Goal: Task Accomplishment & Management: Manage account settings

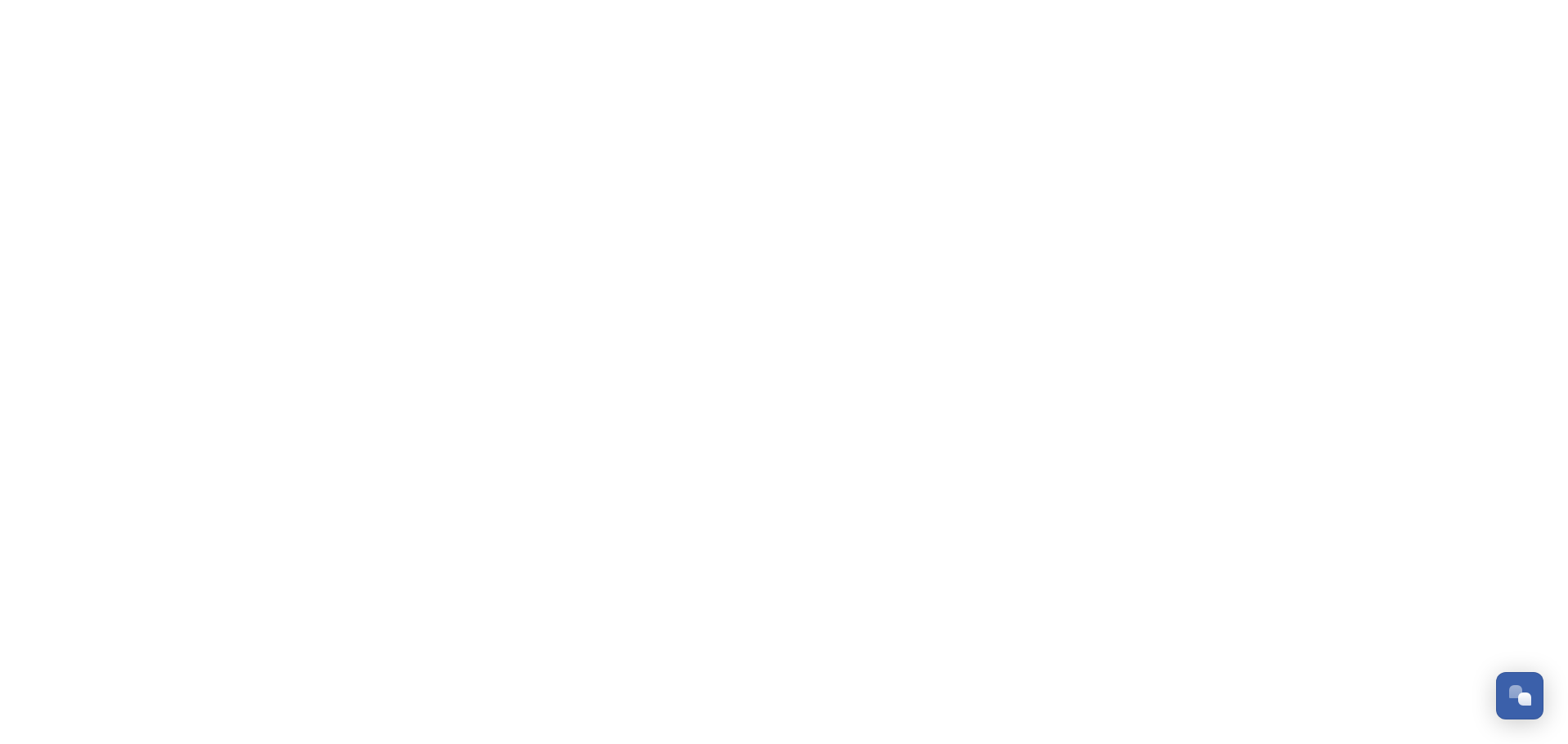
scroll to position [6685, 0]
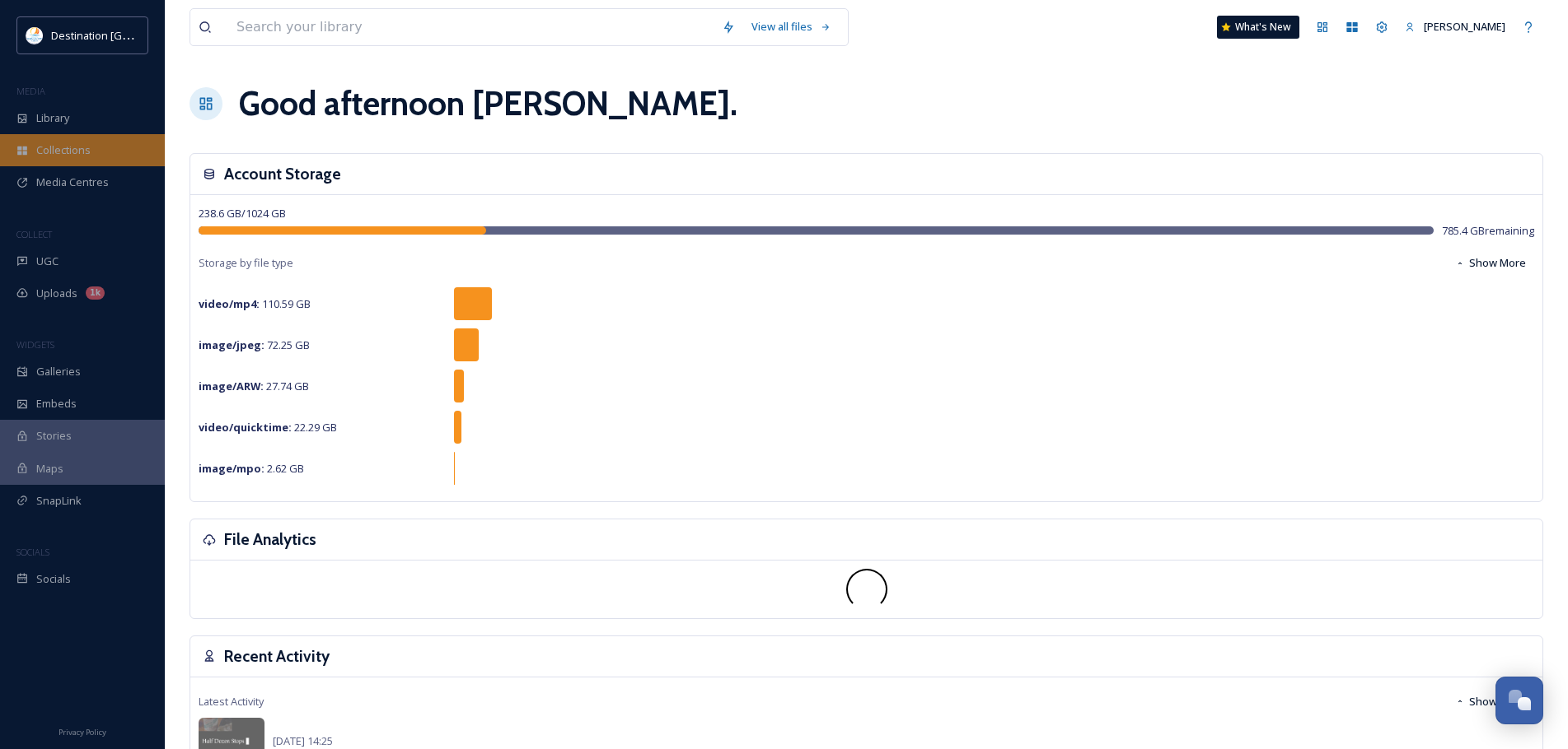
click at [77, 141] on div "Collections" at bounding box center [82, 150] width 165 height 32
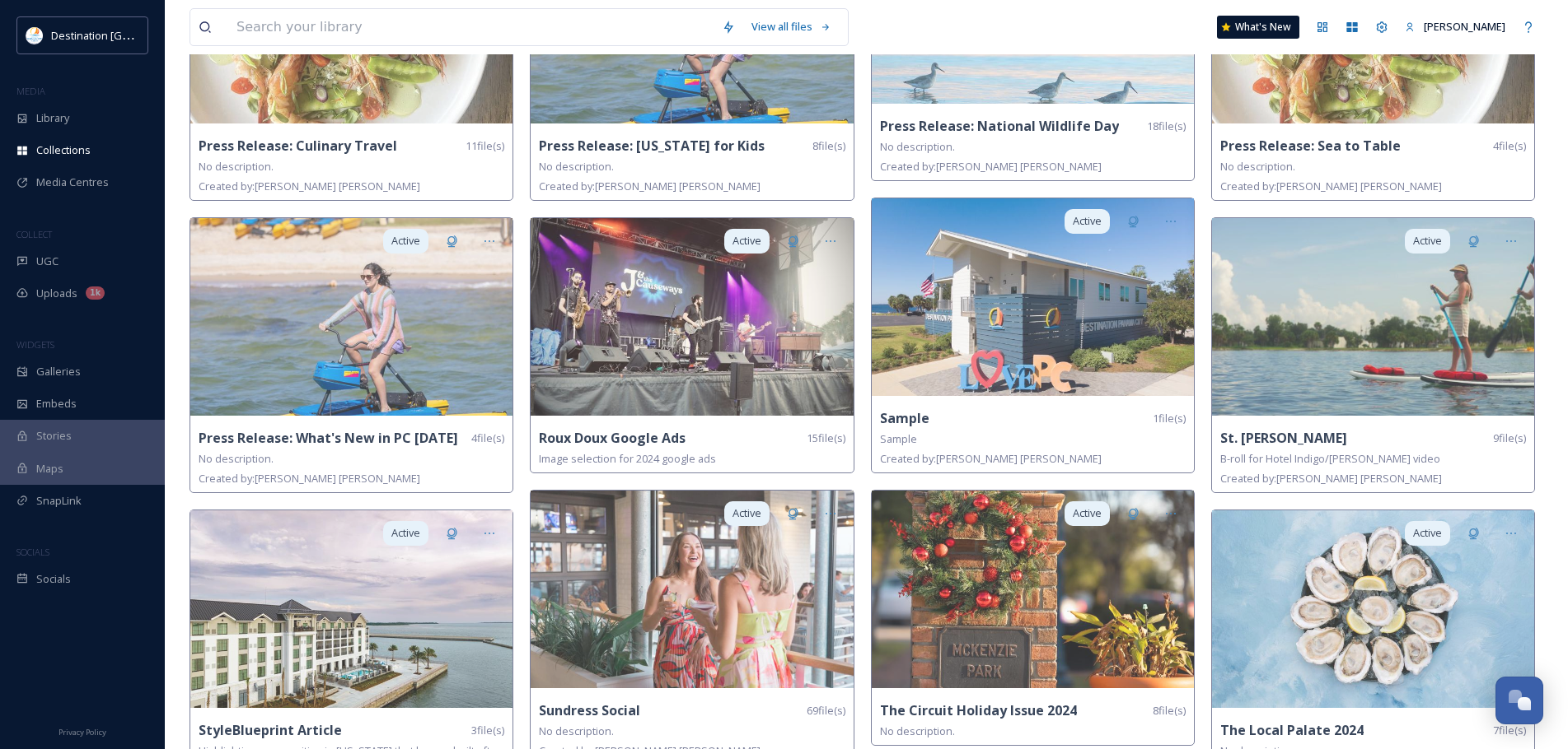
scroll to position [1976, 0]
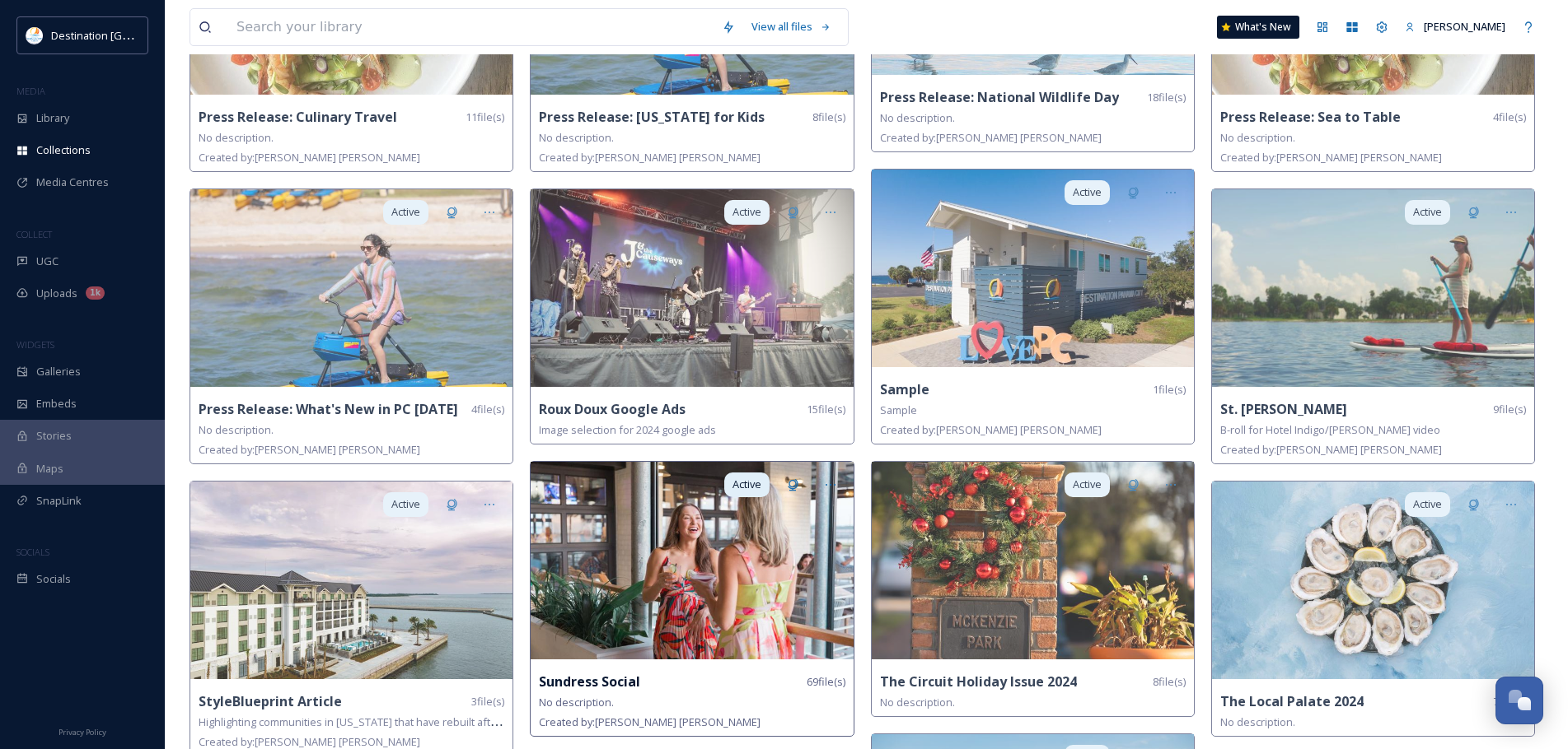
click at [687, 651] on img at bounding box center [692, 560] width 322 height 198
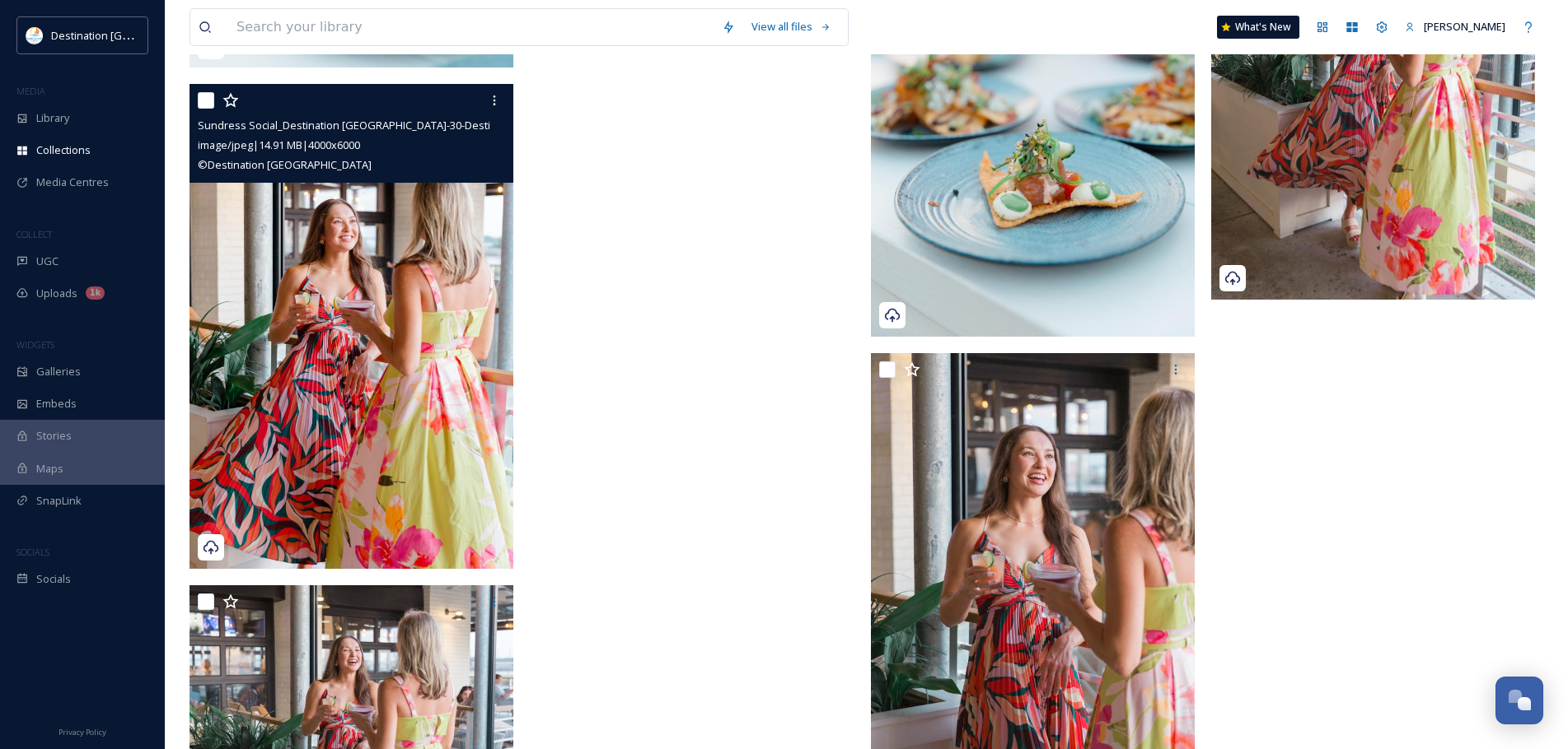
scroll to position [7234, 0]
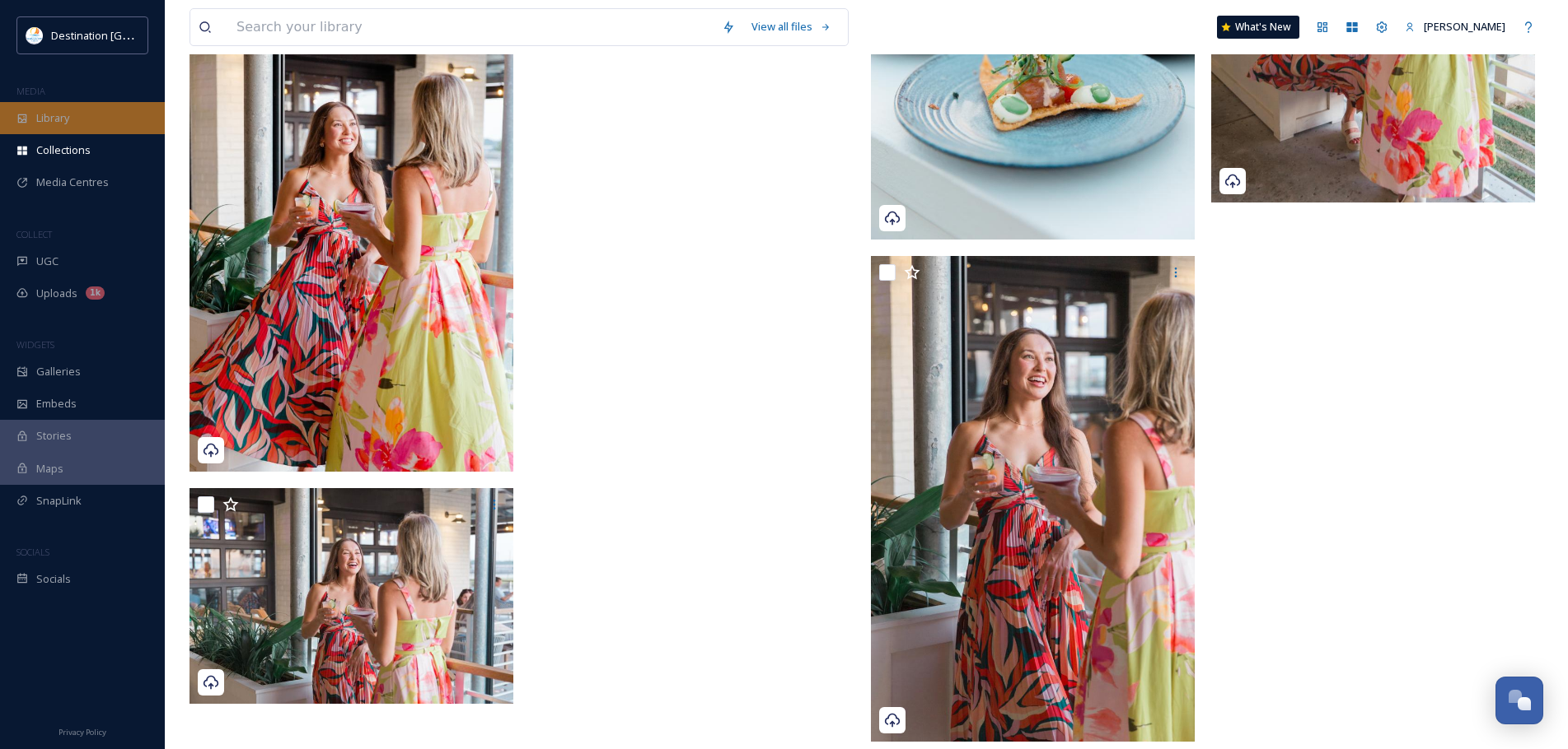
click at [76, 107] on div "Library" at bounding box center [82, 118] width 165 height 32
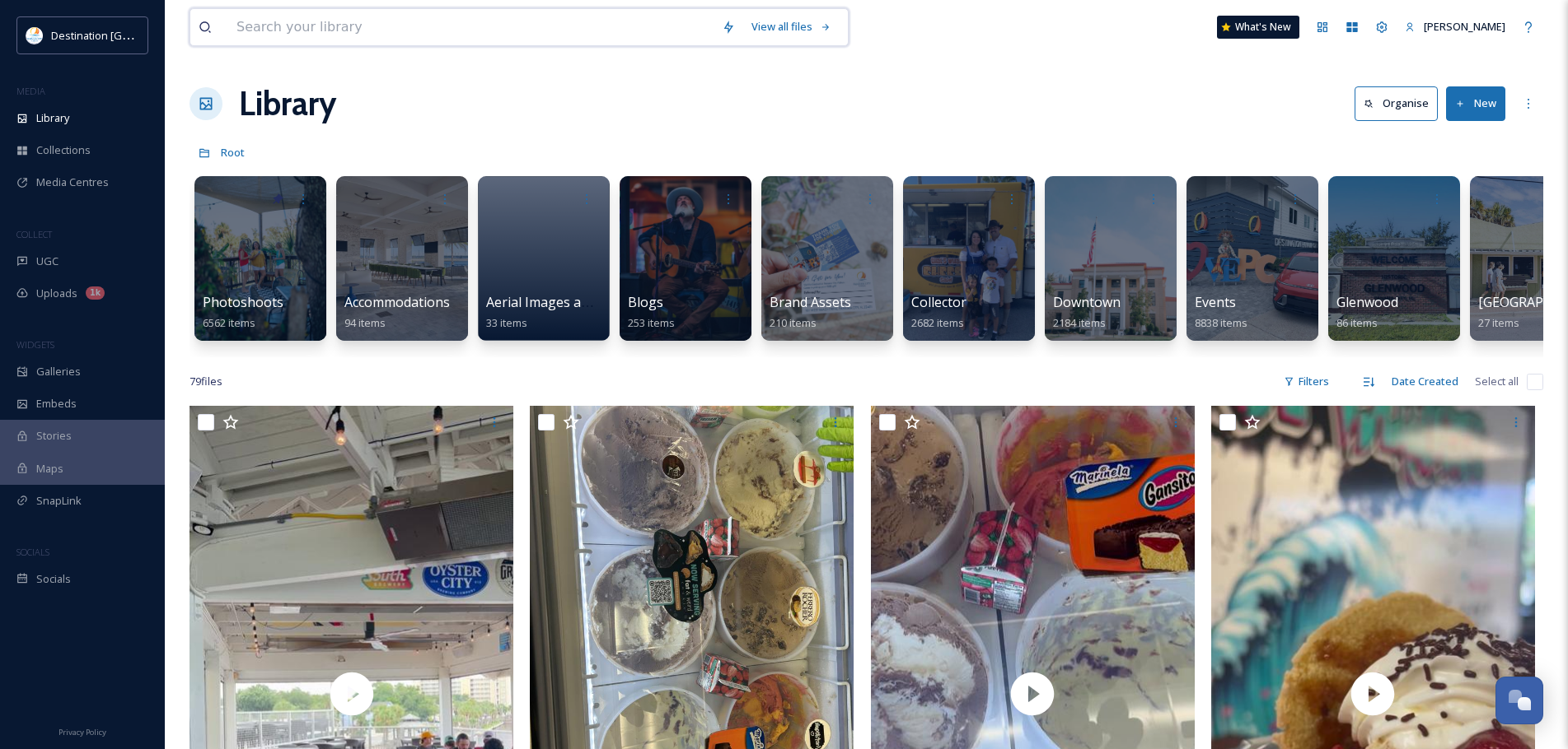
click at [356, 26] on input at bounding box center [471, 27] width 485 height 37
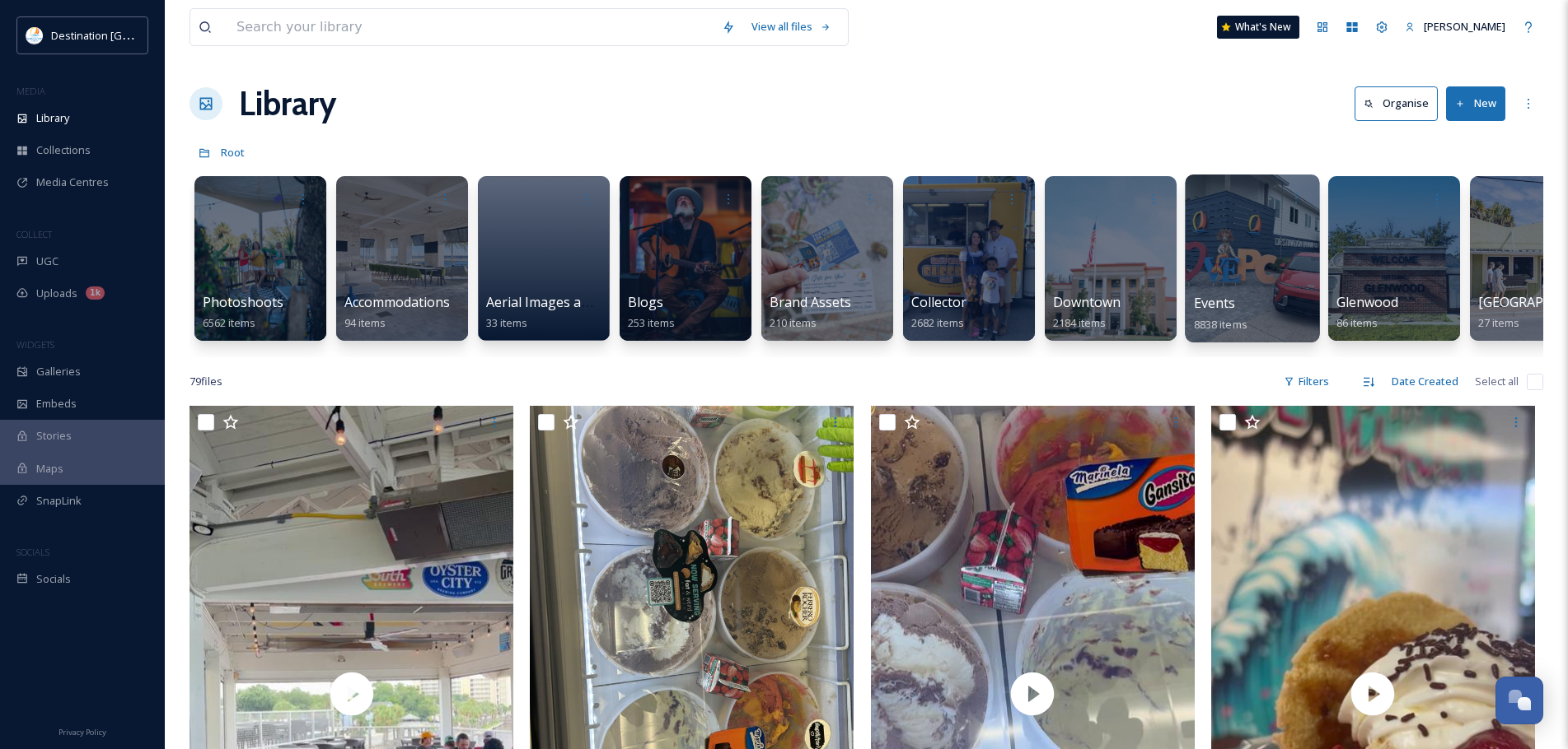
click at [1207, 264] on div at bounding box center [1252, 259] width 134 height 168
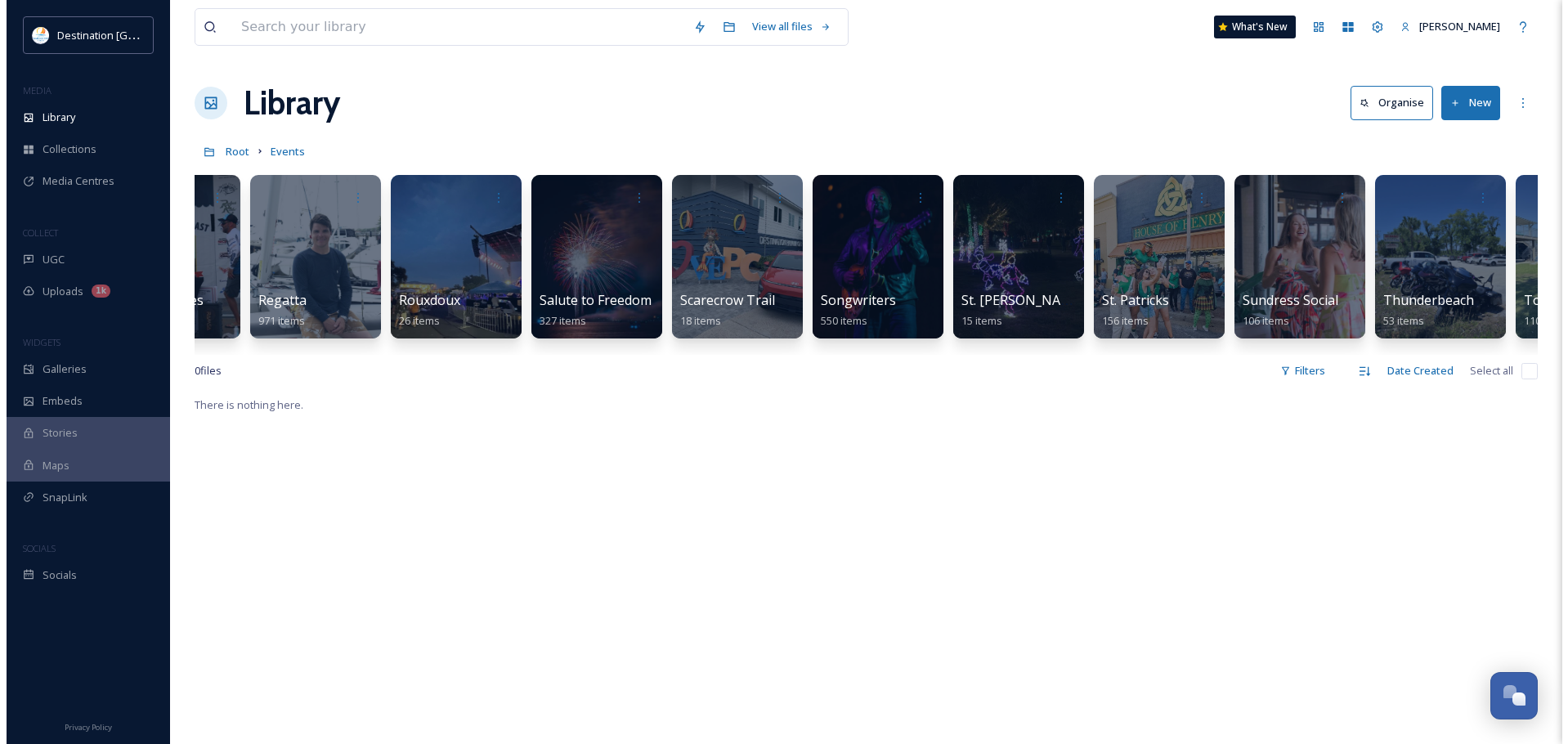
scroll to position [0, 4236]
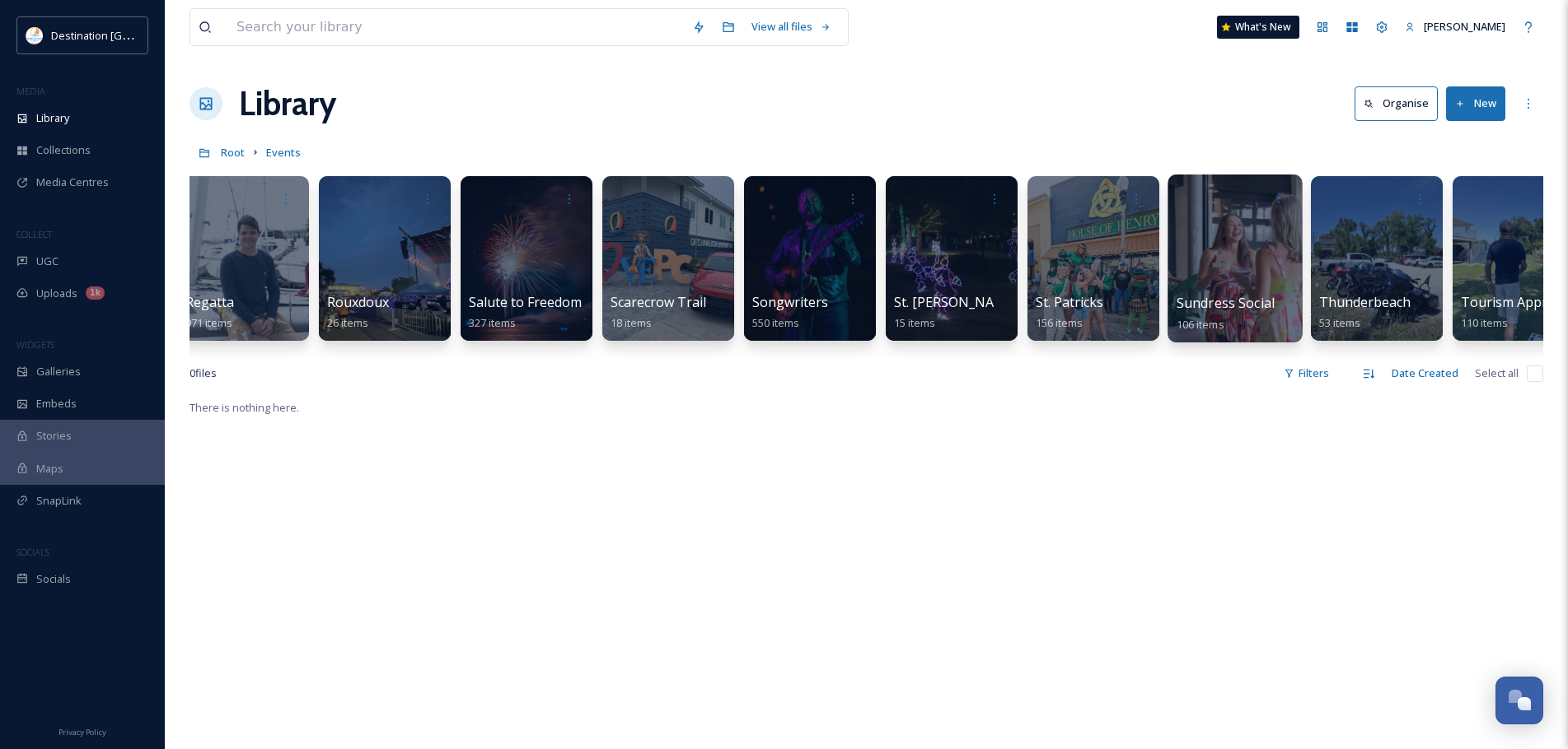
click at [1272, 244] on div at bounding box center [1235, 259] width 134 height 168
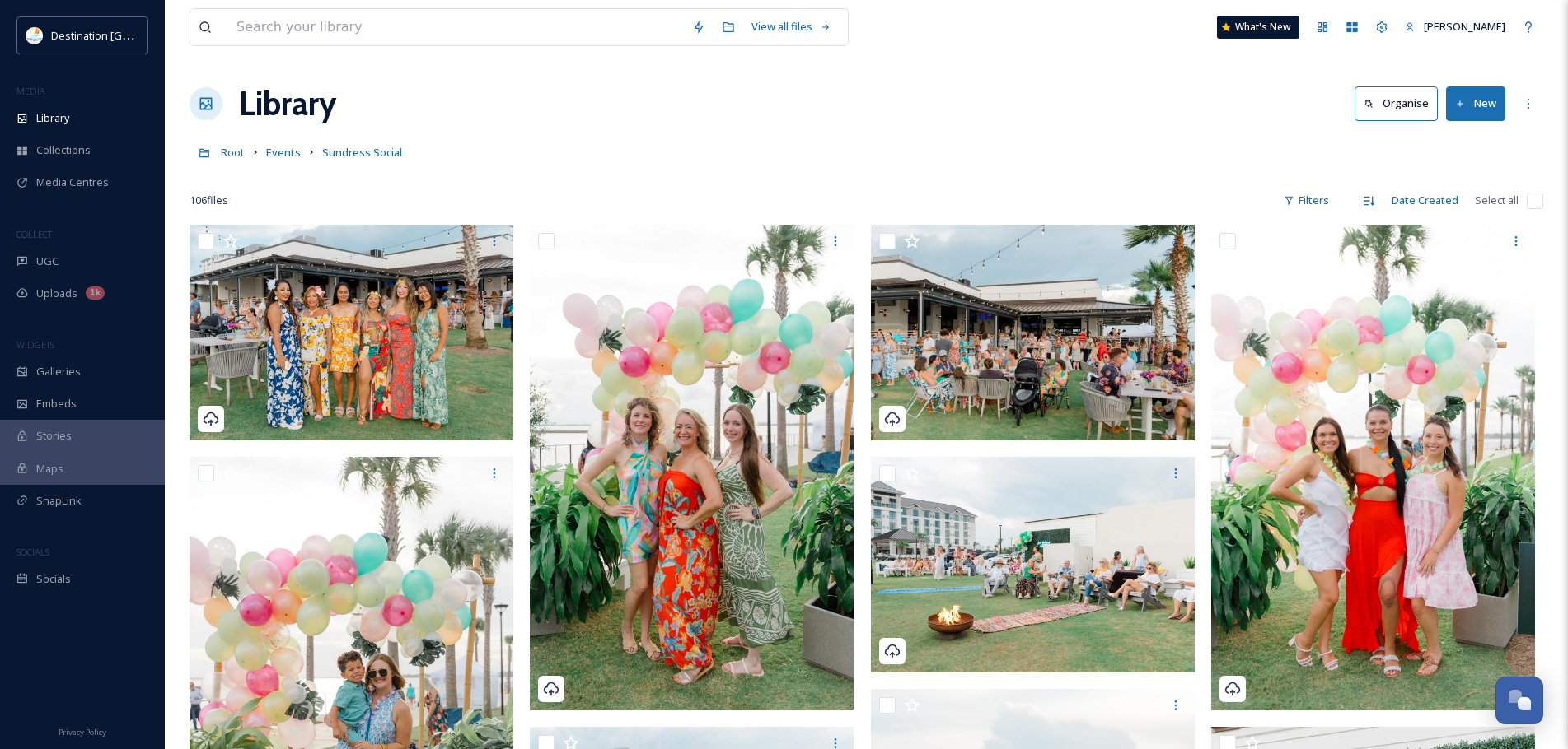
click at [1541, 204] on input "checkbox" at bounding box center [1534, 201] width 17 height 17
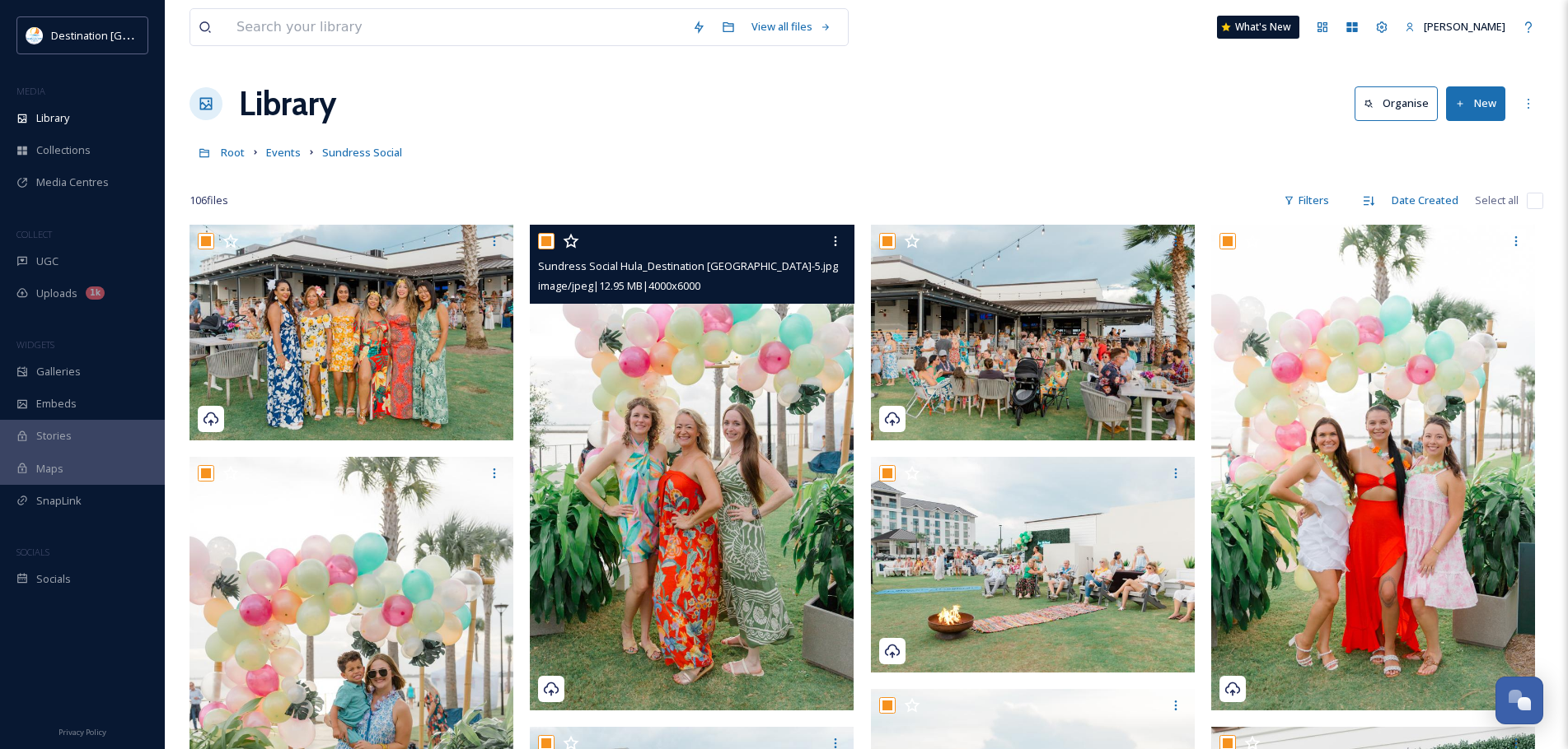
checkbox input "true"
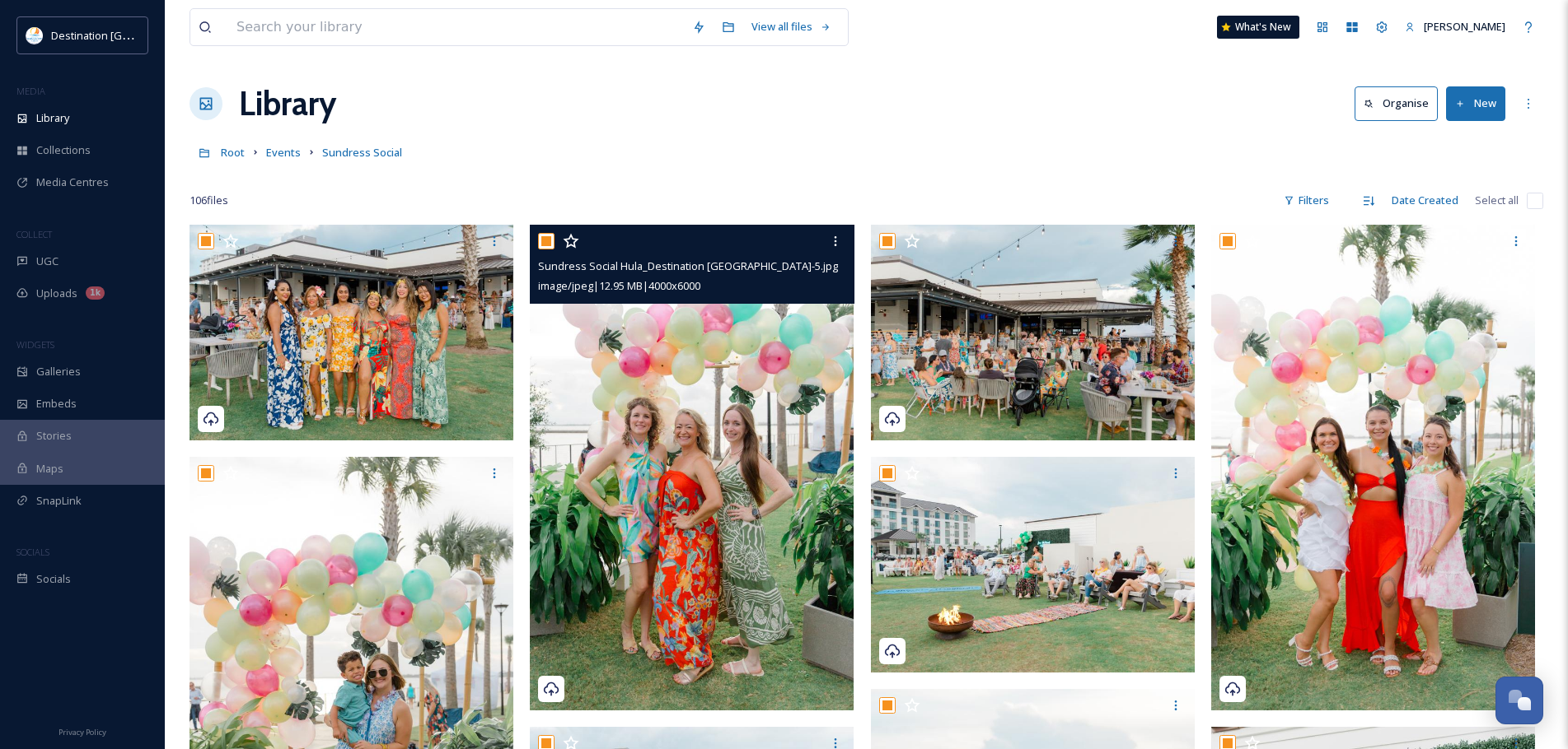
checkbox input "true"
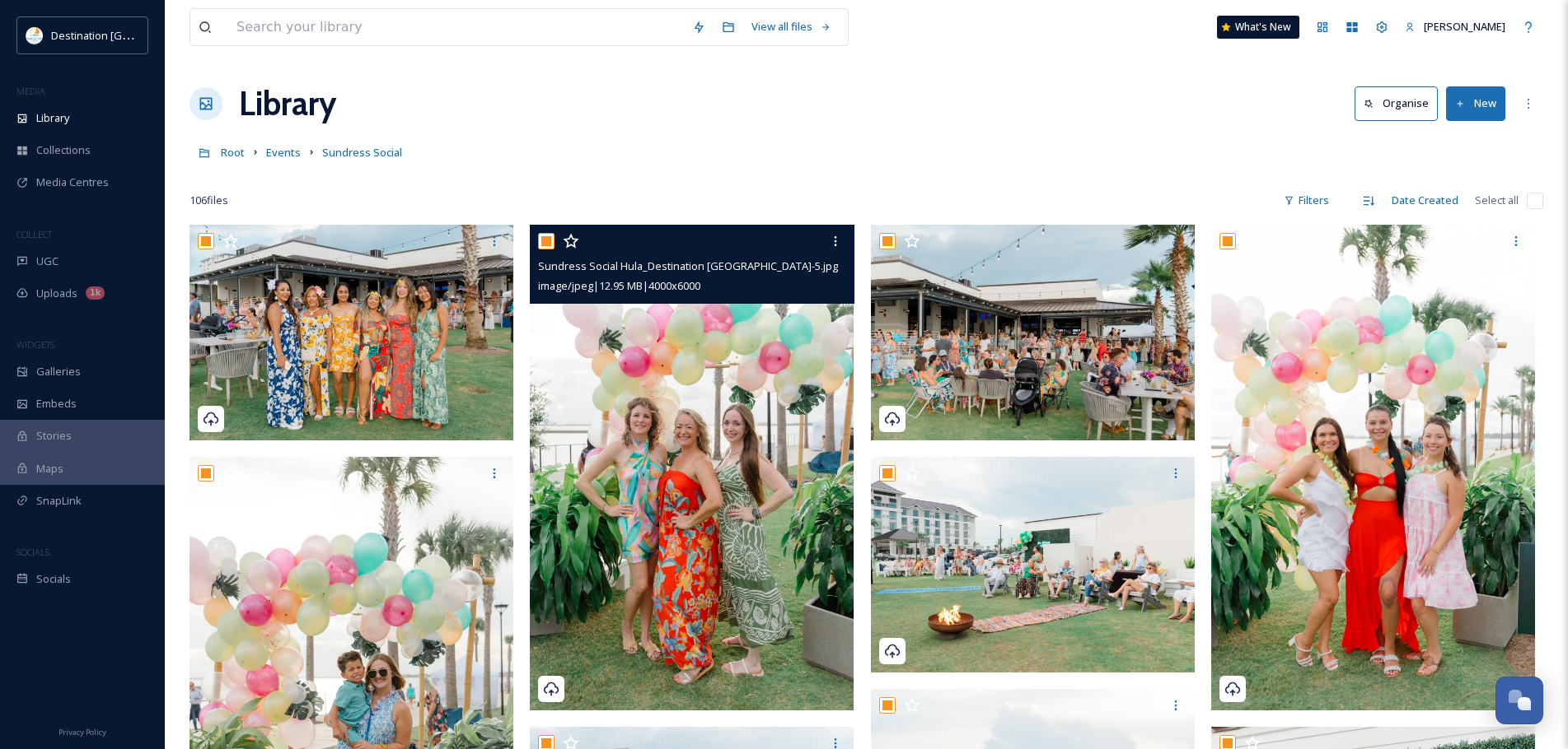
checkbox input "true"
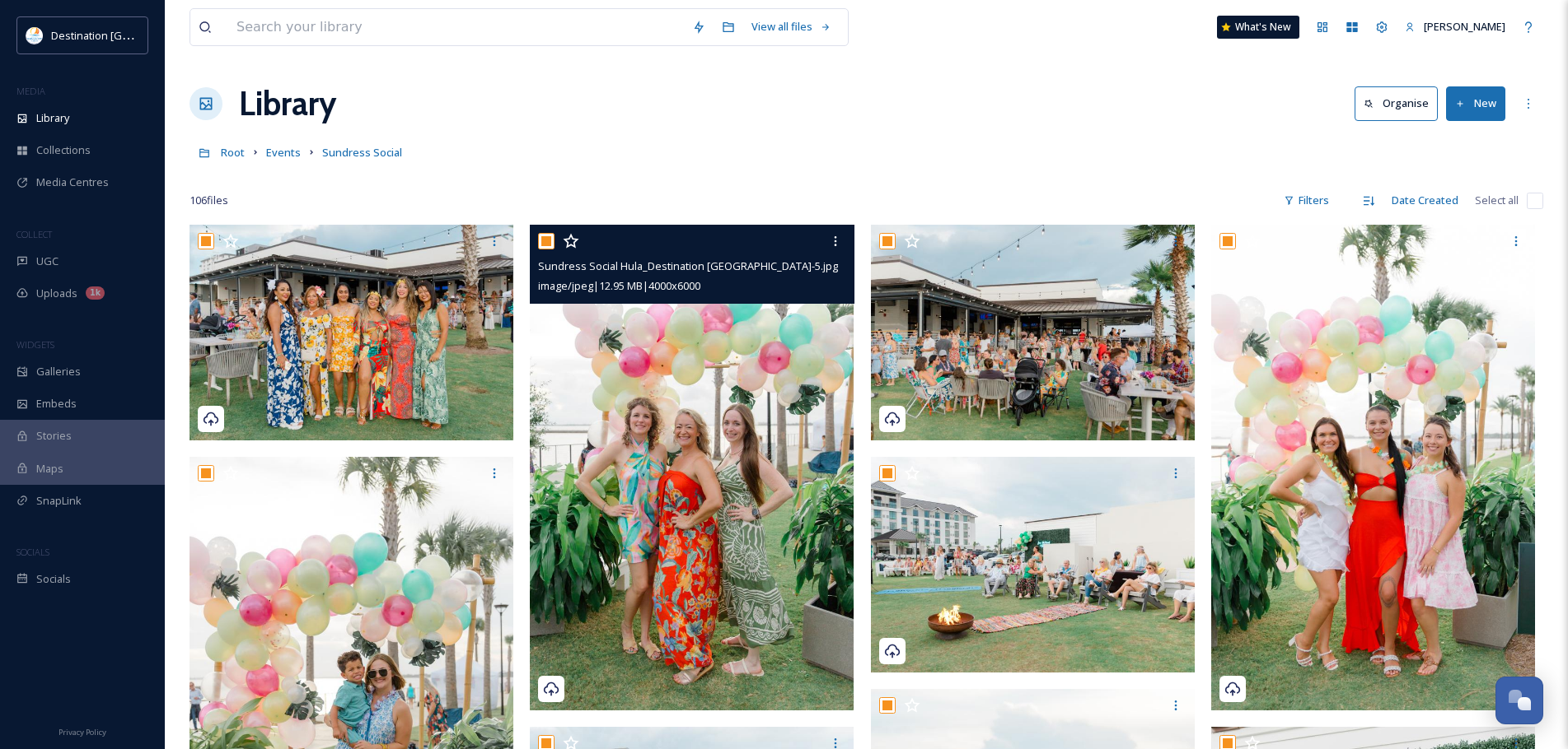
checkbox input "true"
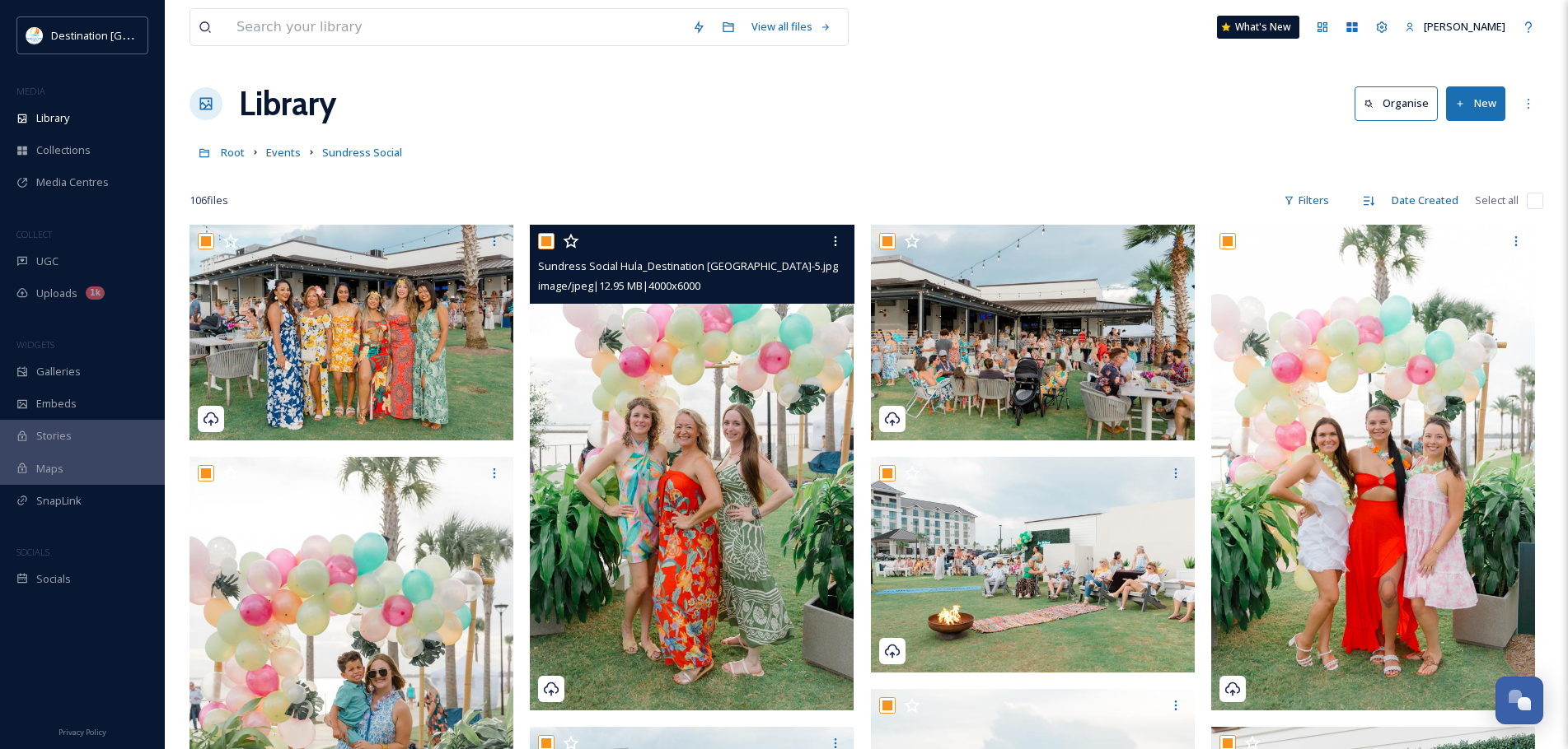
checkbox input "true"
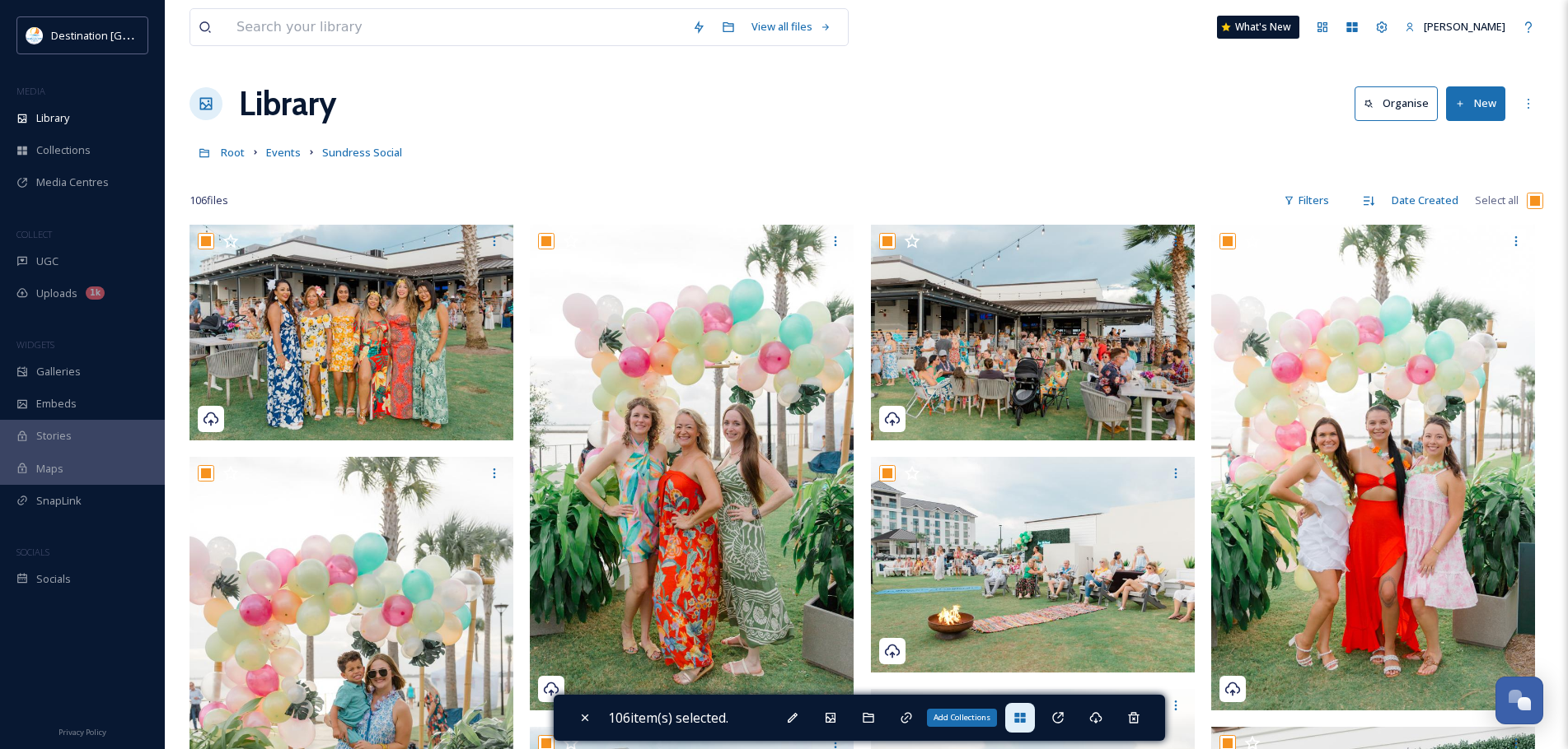
click at [1015, 722] on div "Add Collections" at bounding box center [1019, 718] width 30 height 30
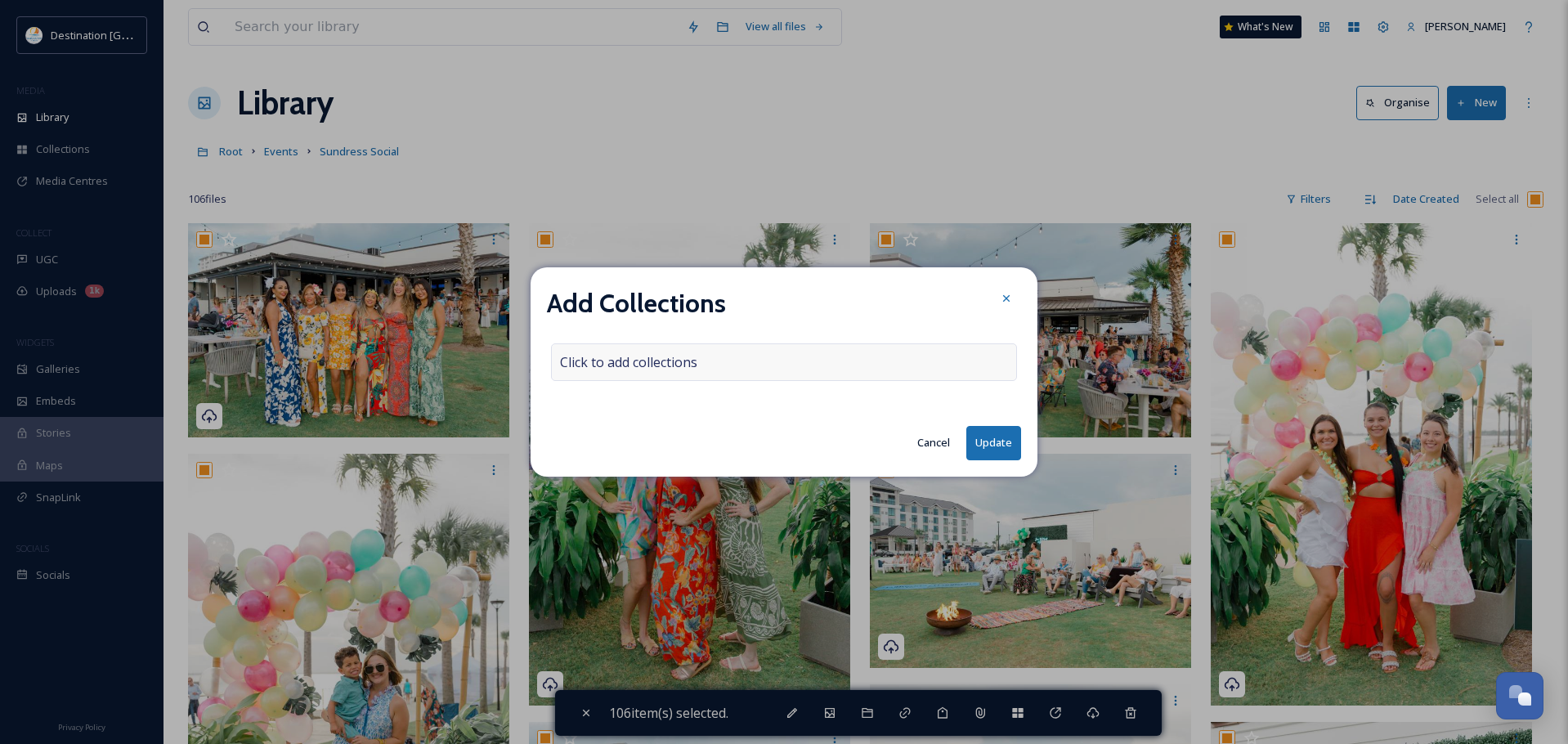
click at [602, 361] on span "Click to add collections" at bounding box center [629, 362] width 137 height 20
click at [602, 361] on input at bounding box center [641, 362] width 180 height 36
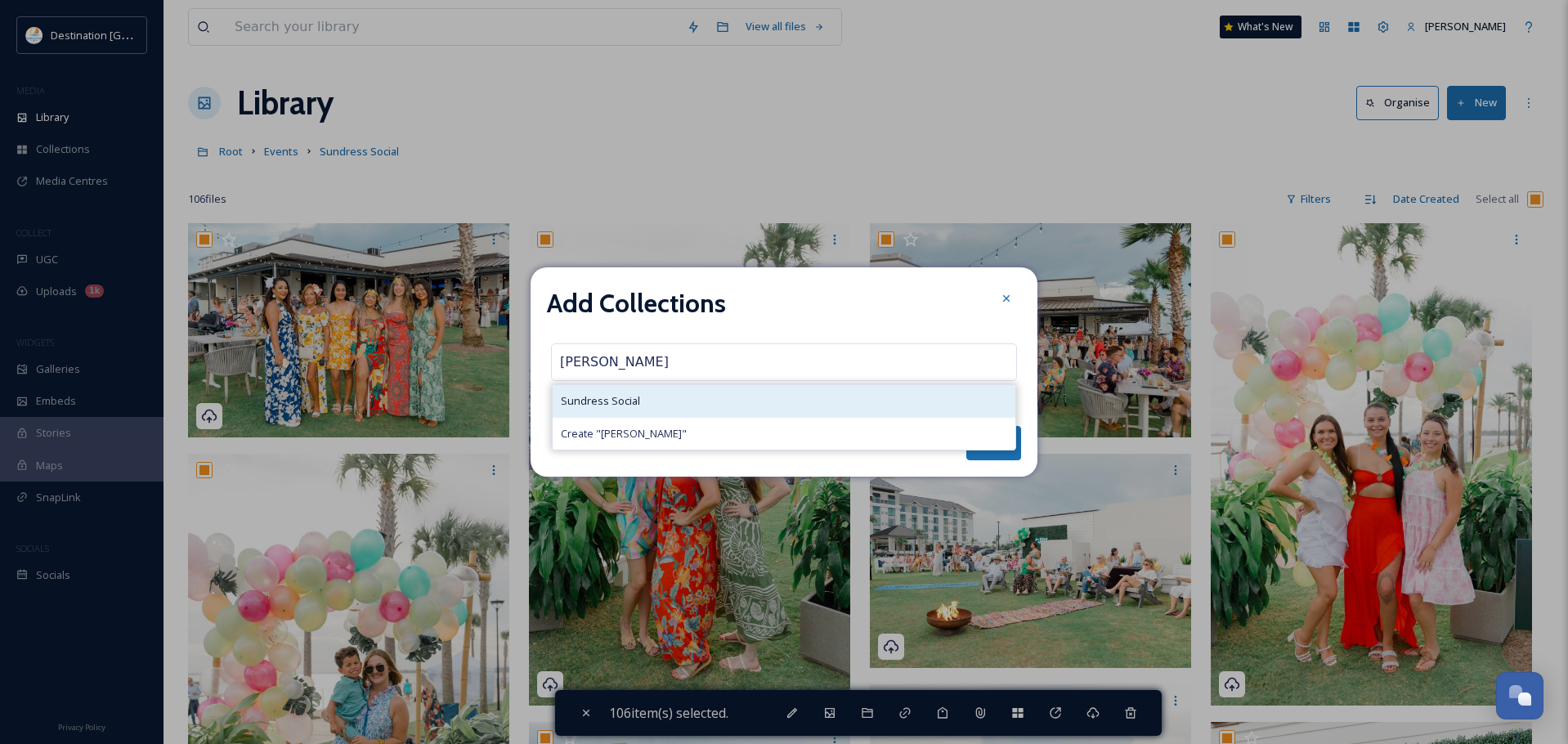
type input "[PERSON_NAME]"
click at [603, 393] on div "Sundress Social" at bounding box center [784, 400] width 463 height 31
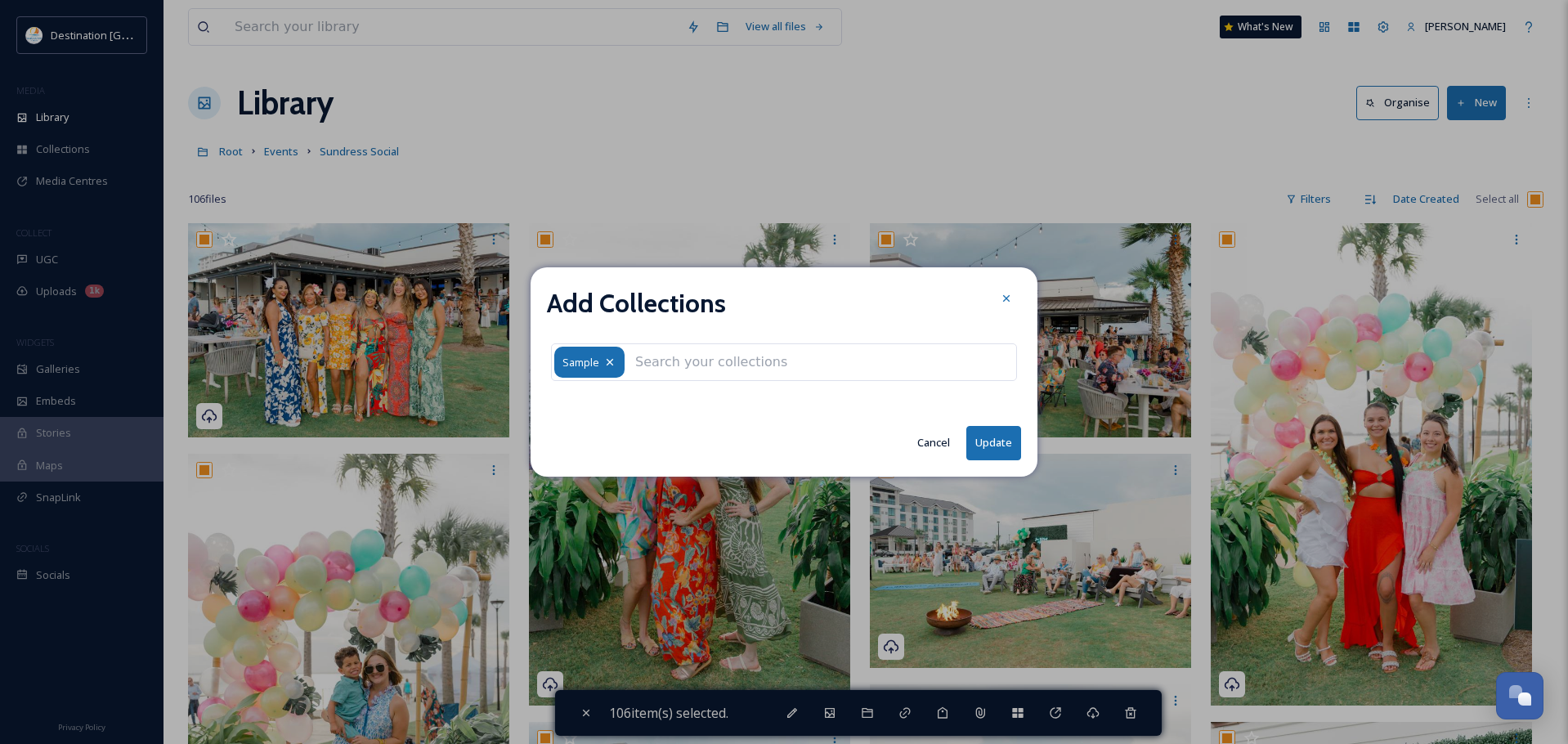
click at [614, 363] on icon at bounding box center [609, 361] width 13 height 13
click at [650, 359] on input at bounding box center [716, 362] width 180 height 36
click at [617, 370] on div "Sample" at bounding box center [590, 362] width 71 height 31
click at [610, 364] on icon at bounding box center [609, 362] width 7 height 7
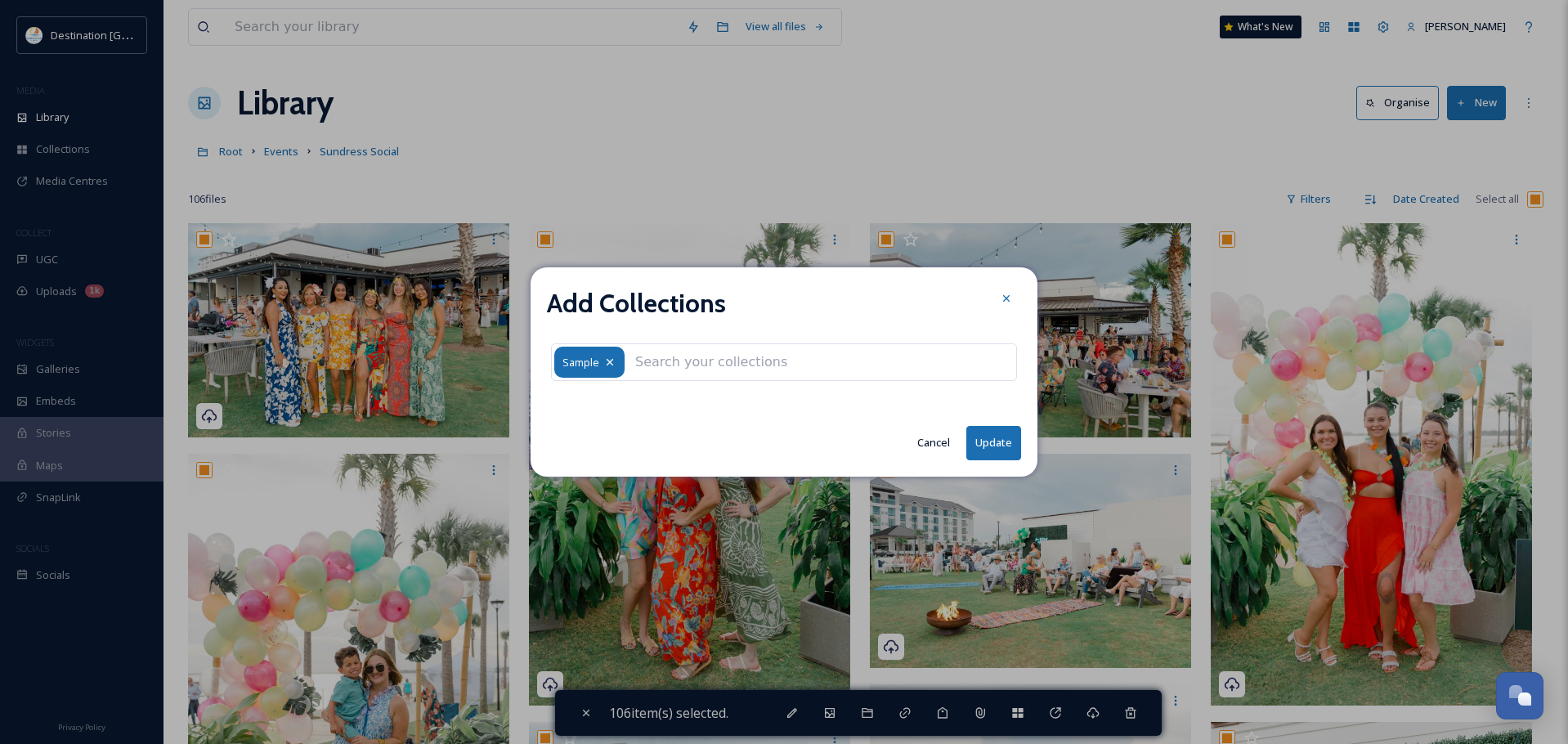
click at [601, 364] on div "Sample" at bounding box center [590, 362] width 71 height 31
click at [613, 361] on icon at bounding box center [609, 361] width 13 height 13
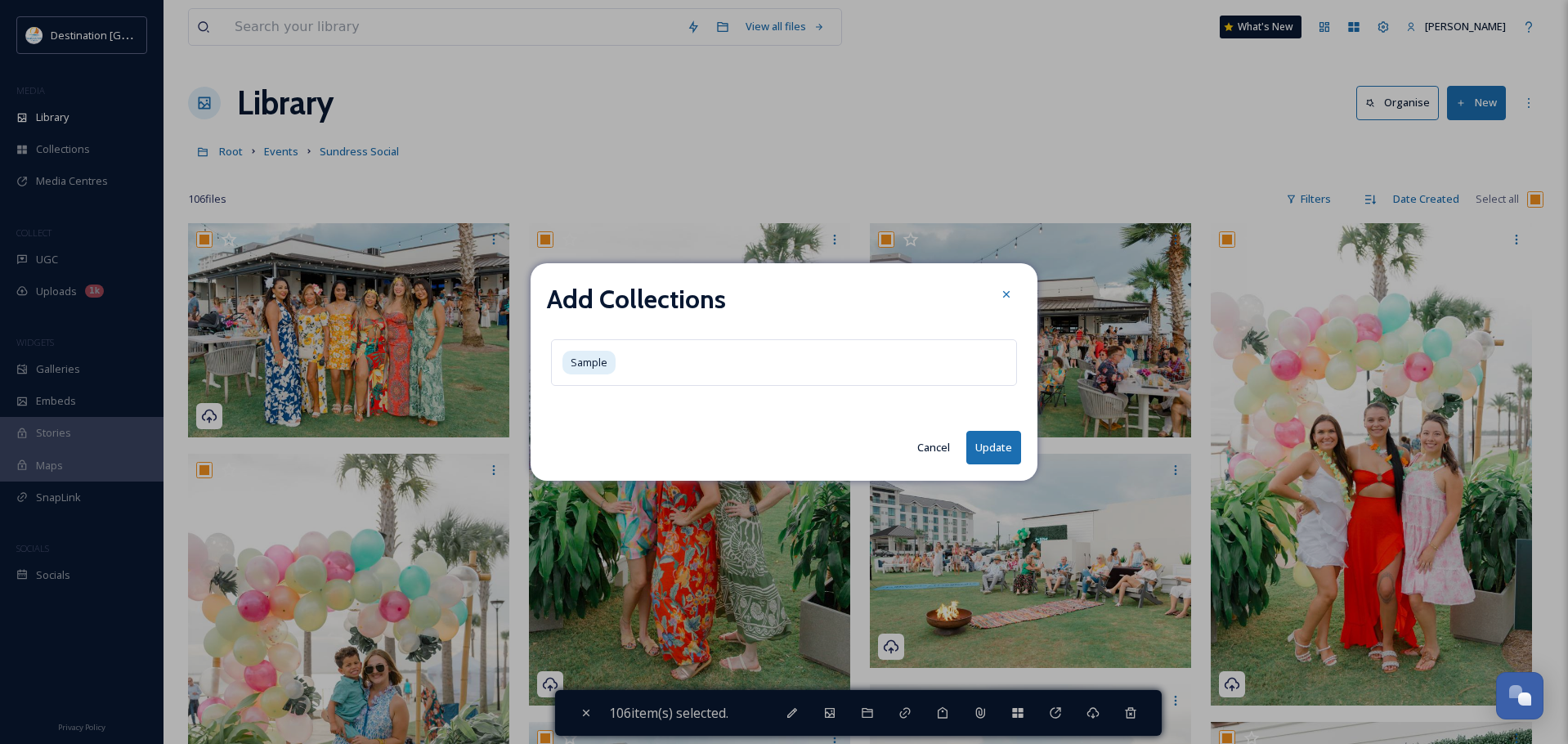
click at [931, 448] on button "Cancel" at bounding box center [933, 448] width 49 height 31
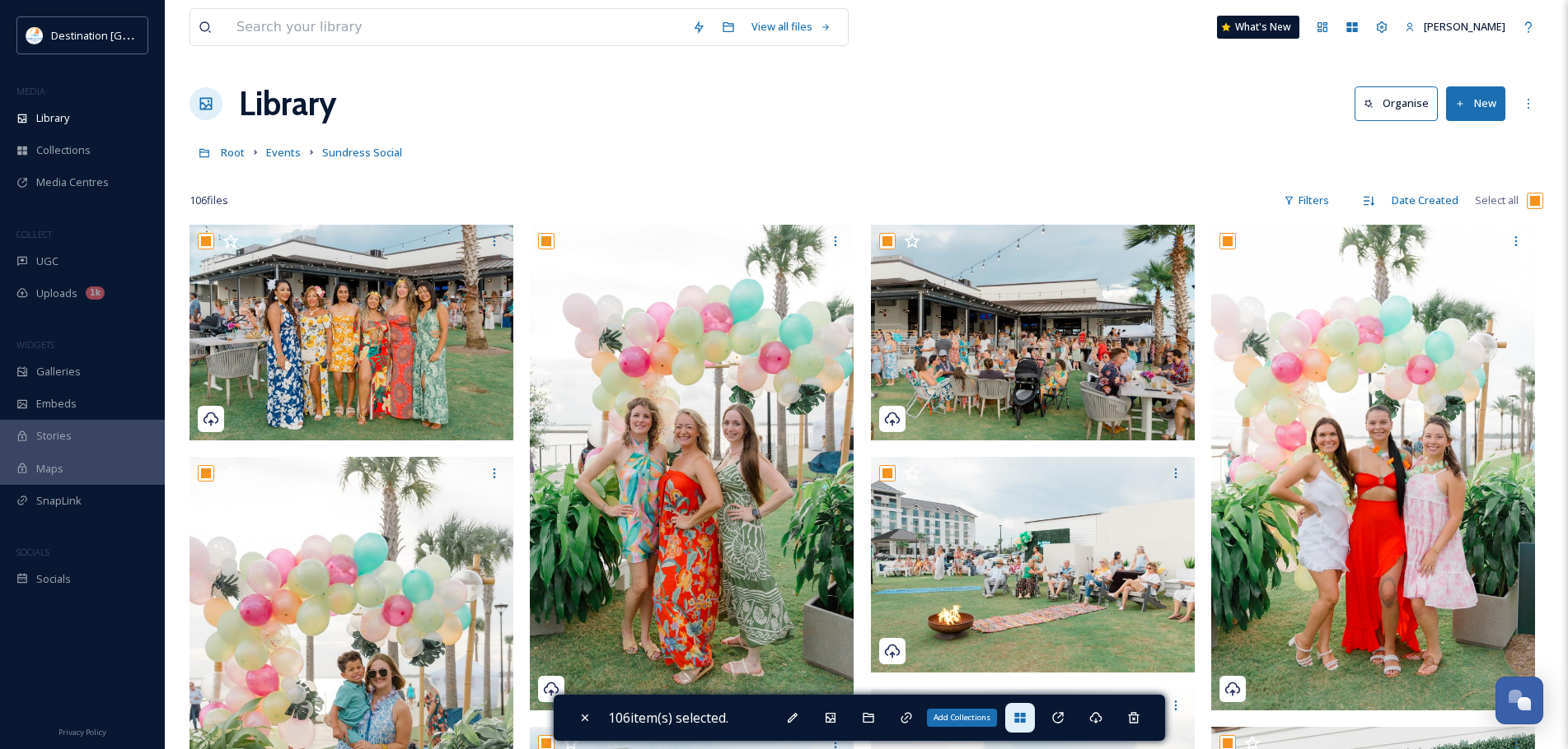
click at [1026, 713] on icon at bounding box center [1019, 717] width 13 height 13
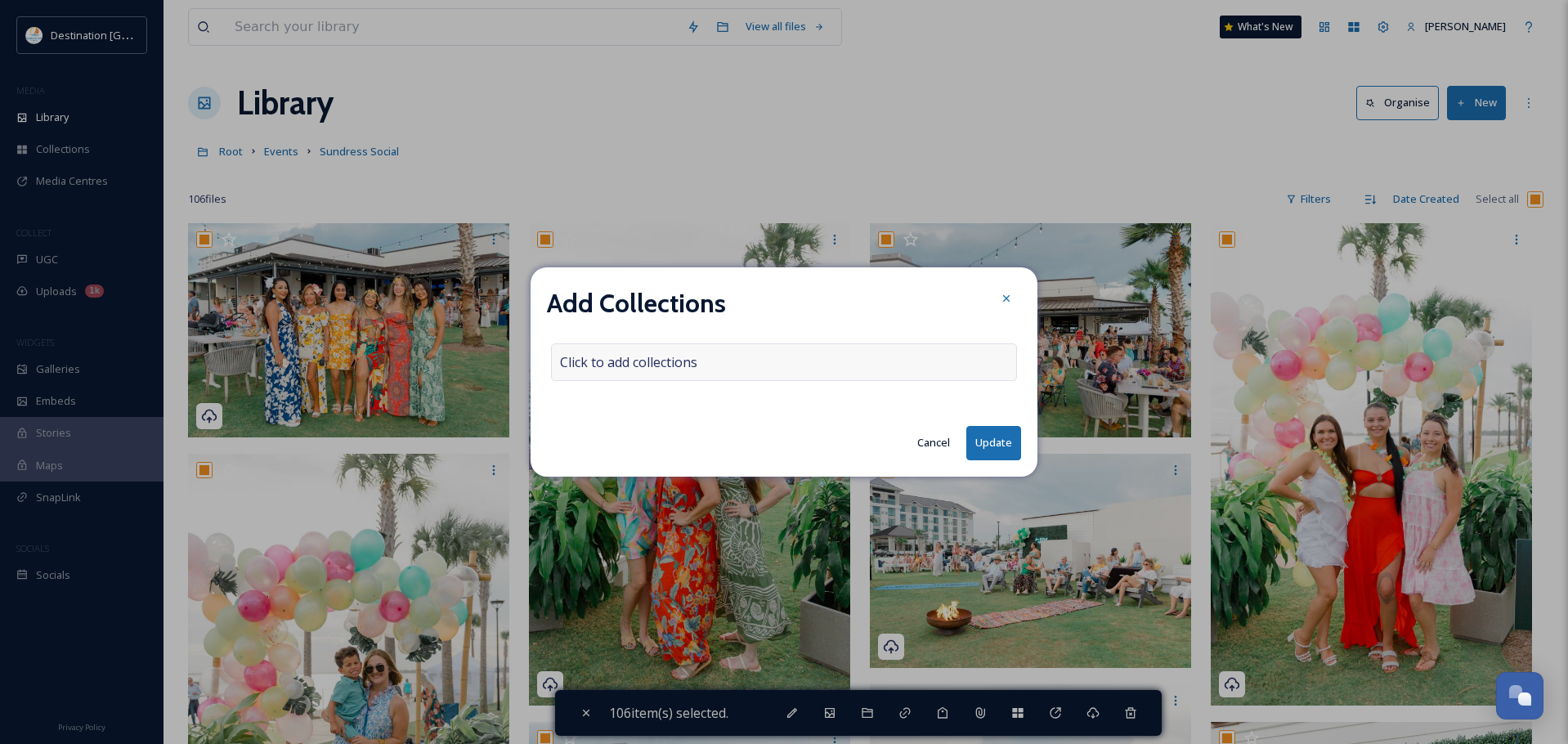
click at [601, 364] on span "Click to add collections" at bounding box center [629, 362] width 137 height 20
click at [601, 362] on input at bounding box center [641, 362] width 180 height 36
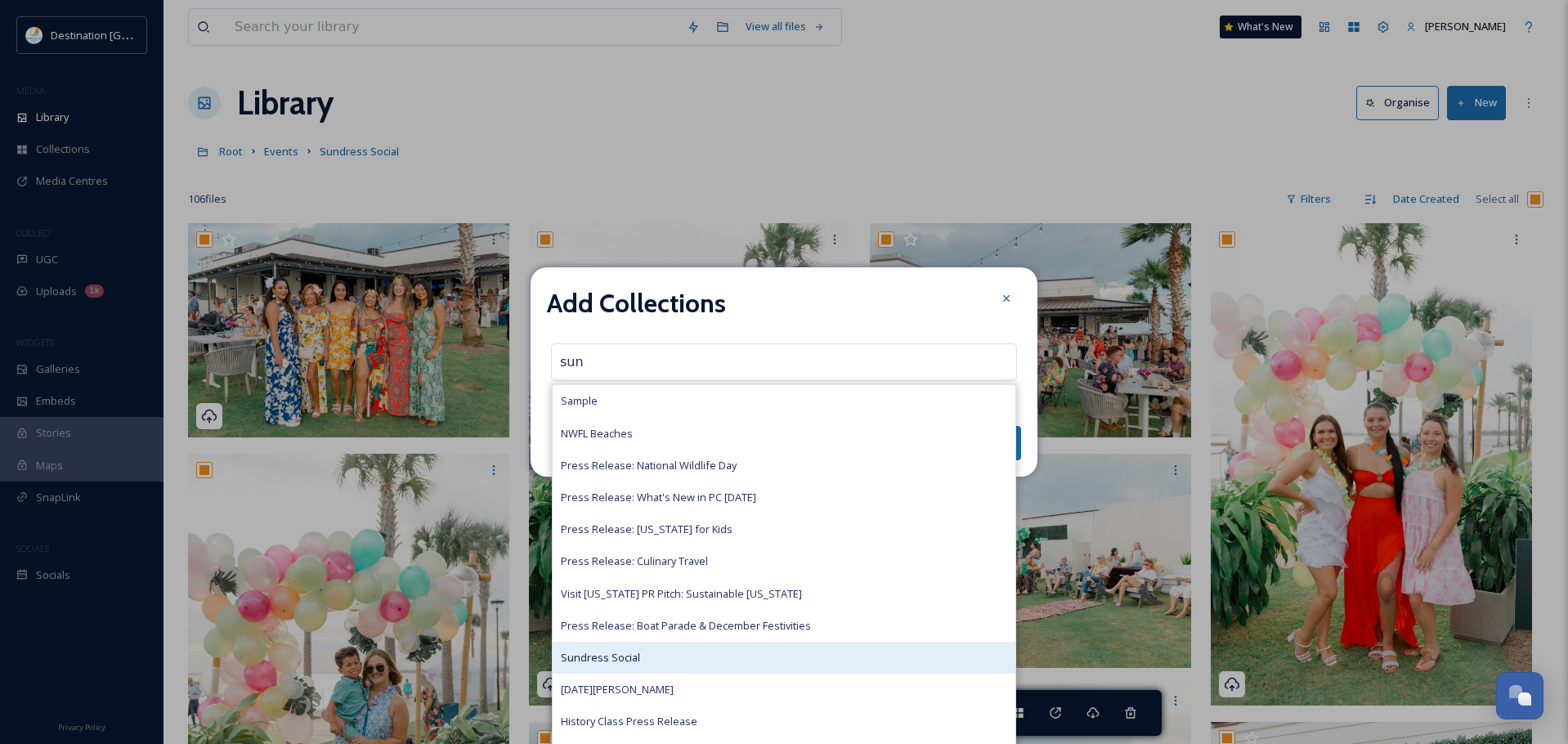
type input "sun"
click at [612, 661] on span "Sundress Social" at bounding box center [601, 658] width 79 height 16
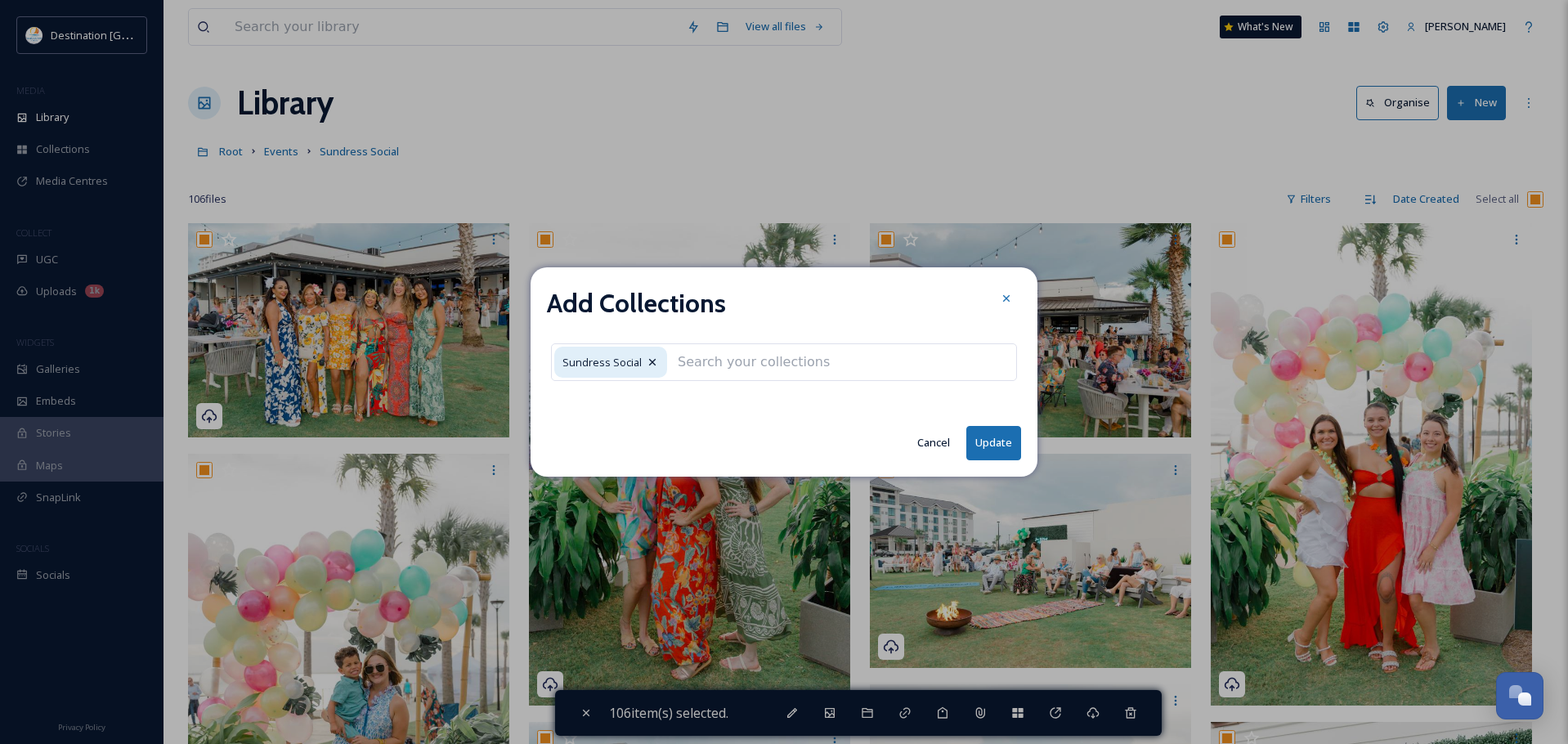
click at [991, 446] on button "Update" at bounding box center [994, 443] width 55 height 33
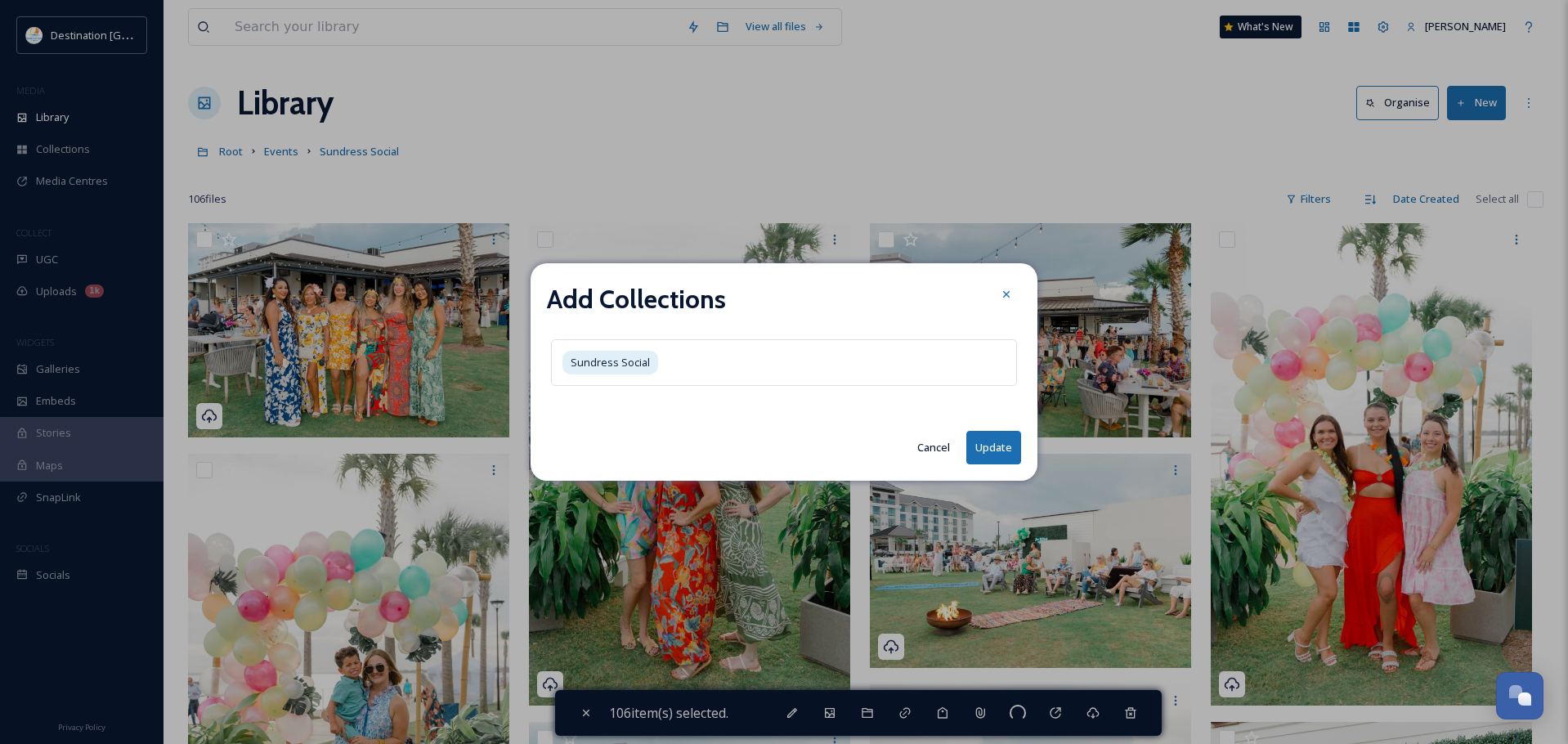
checkbox input "false"
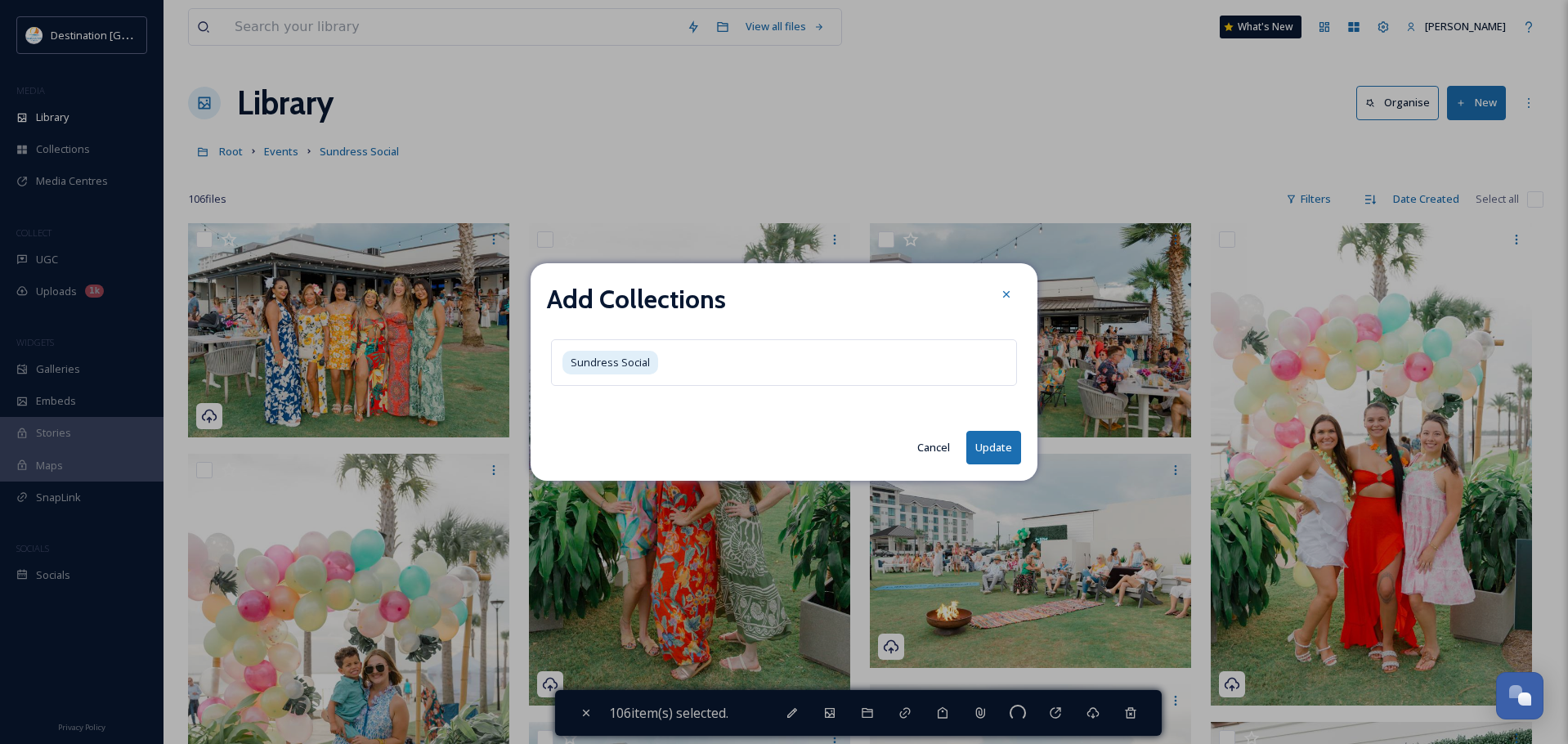
checkbox input "false"
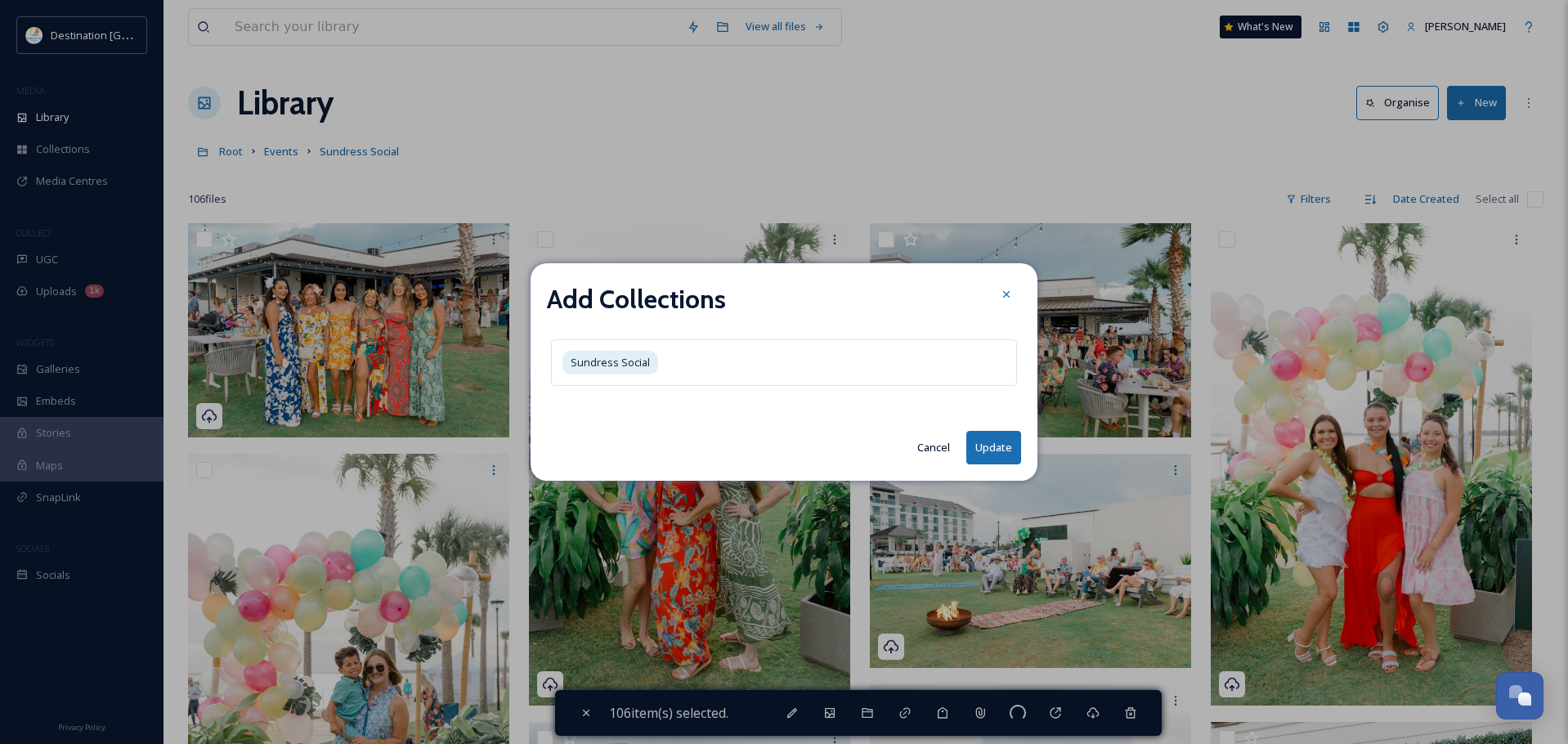
checkbox input "false"
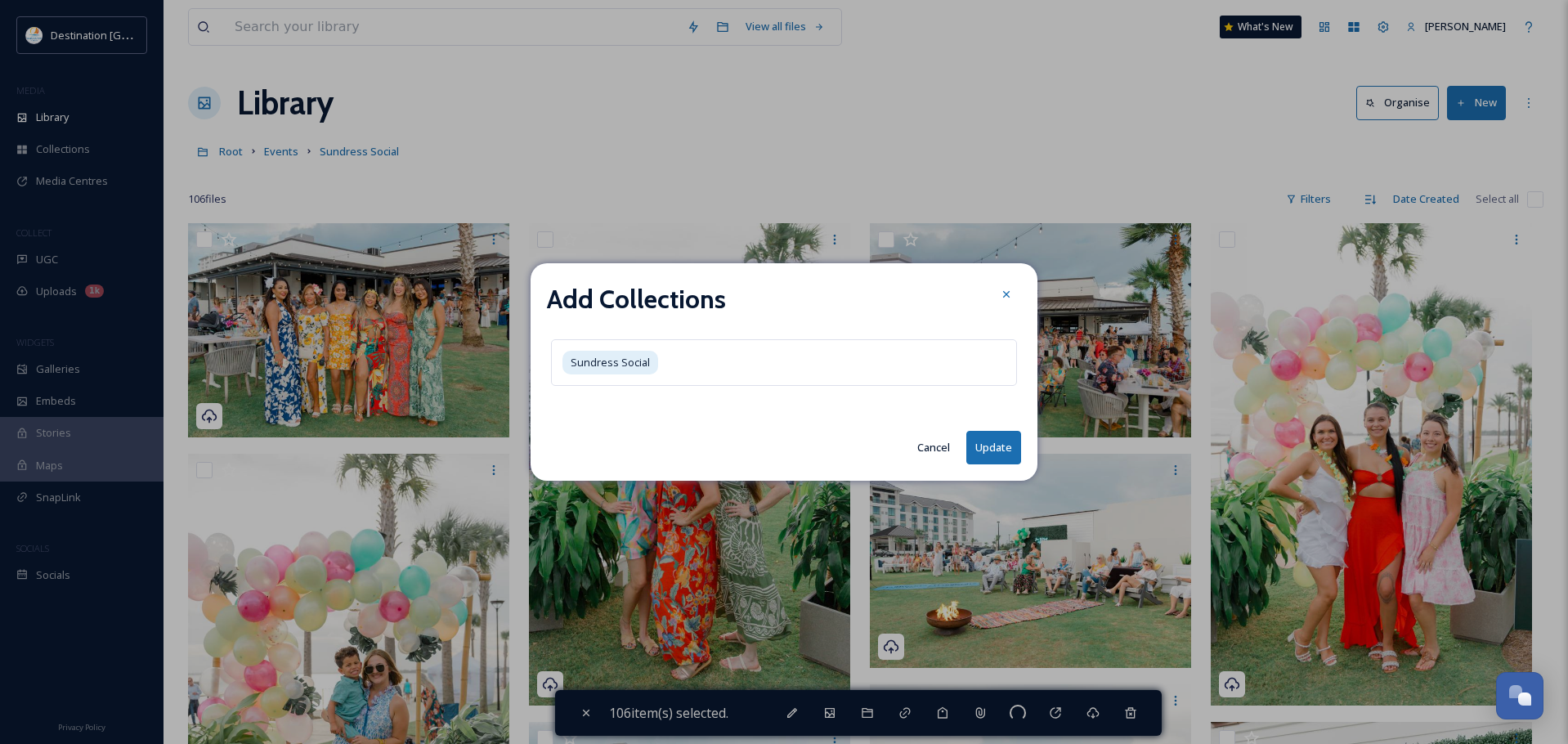
checkbox input "false"
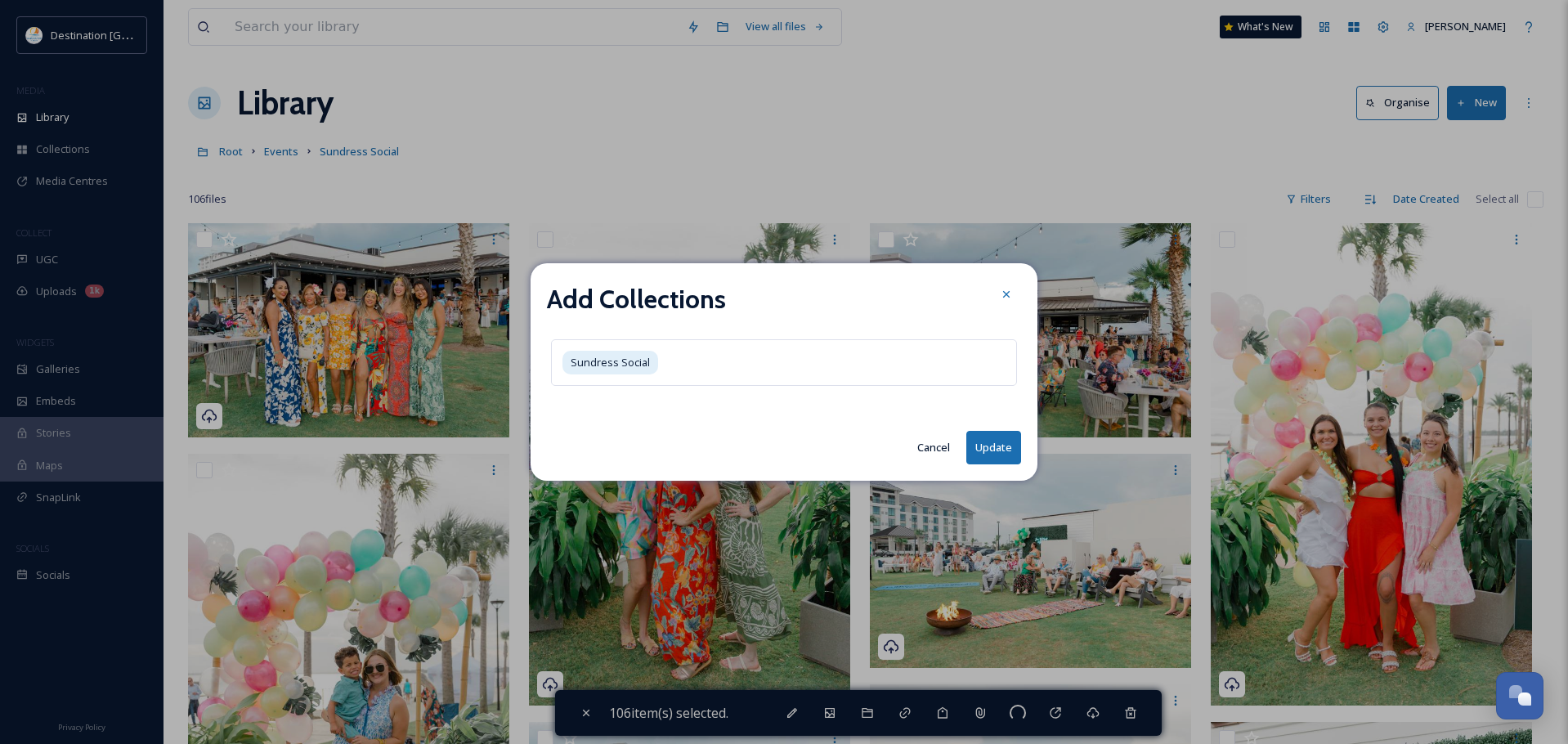
checkbox input "false"
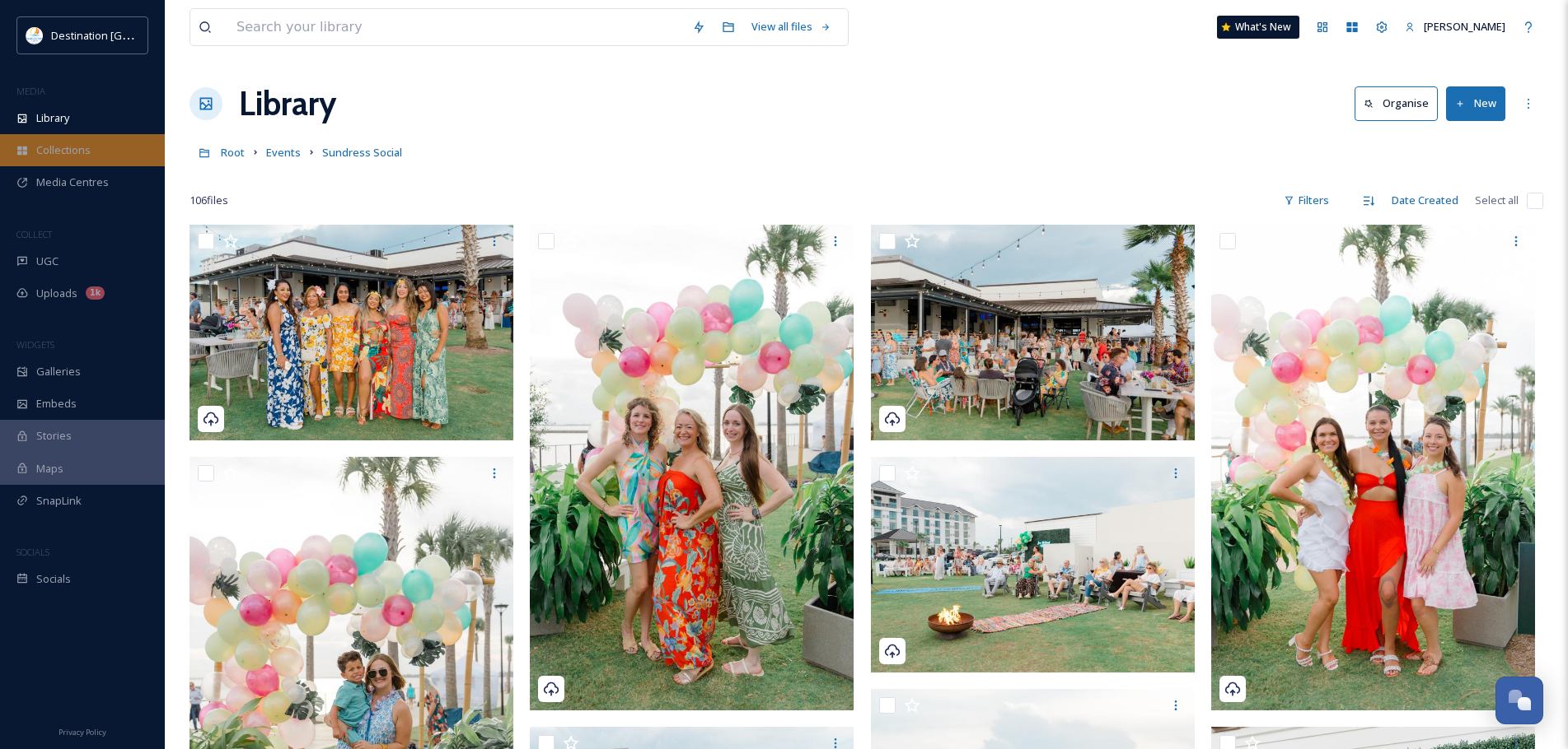
click at [72, 148] on span "Collections" at bounding box center [63, 150] width 54 height 16
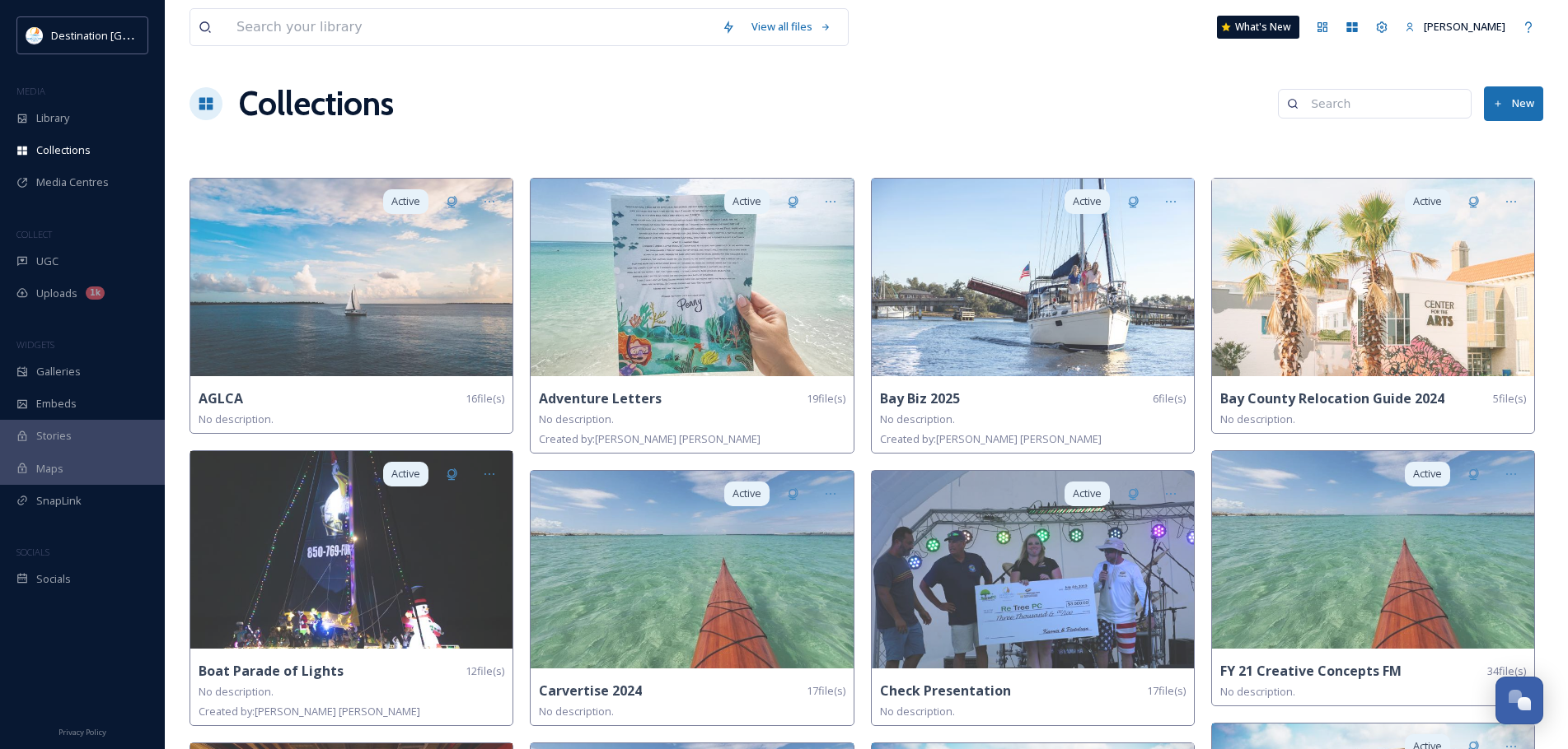
click at [1370, 104] on input at bounding box center [1382, 103] width 160 height 33
type input "sundres"
click at [1376, 141] on strong "Sundress Social" at bounding box center [1334, 137] width 86 height 15
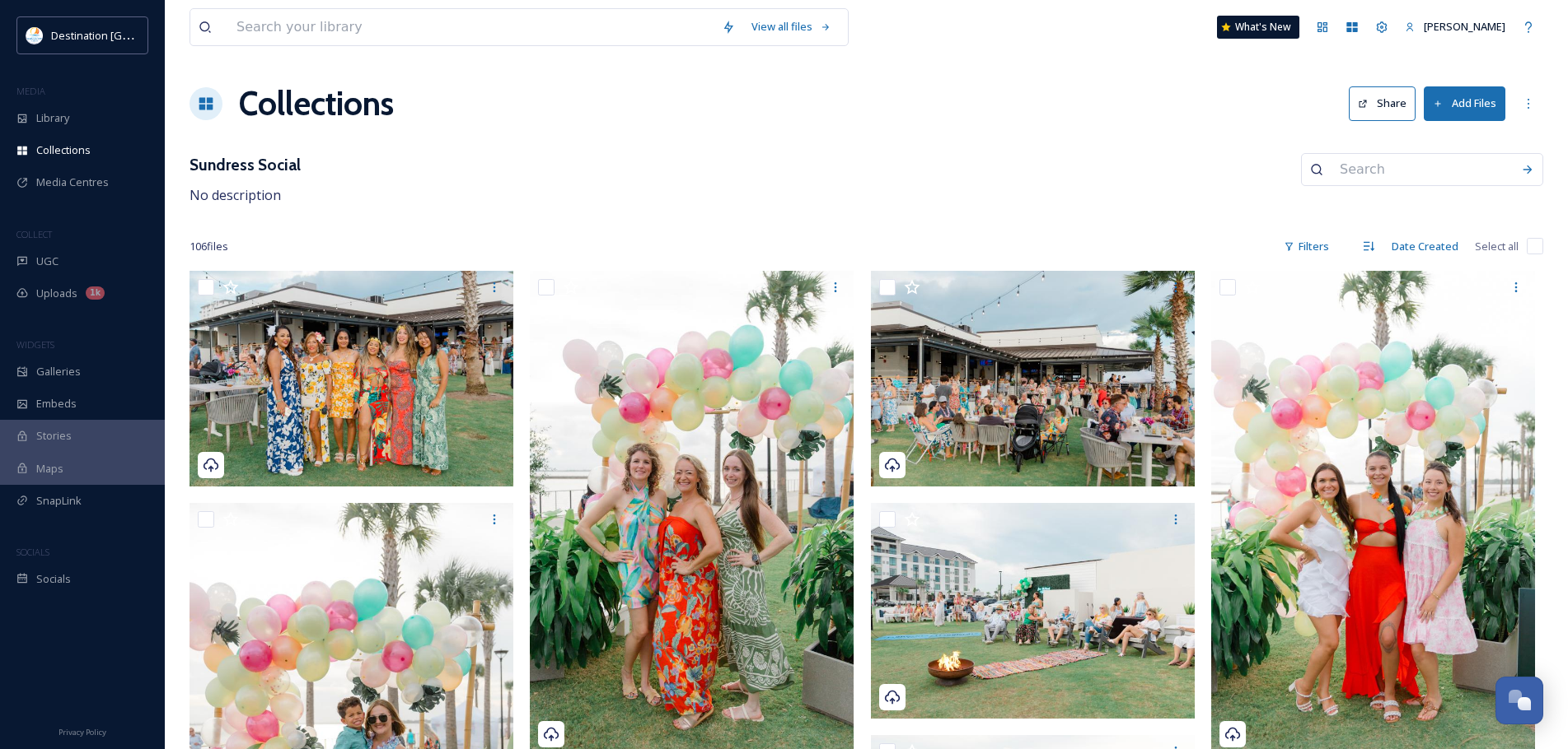
click at [1332, 95] on div "Collections Share Add Files" at bounding box center [866, 104] width 1353 height 49
click at [1399, 93] on button "Share" at bounding box center [1381, 103] width 66 height 34
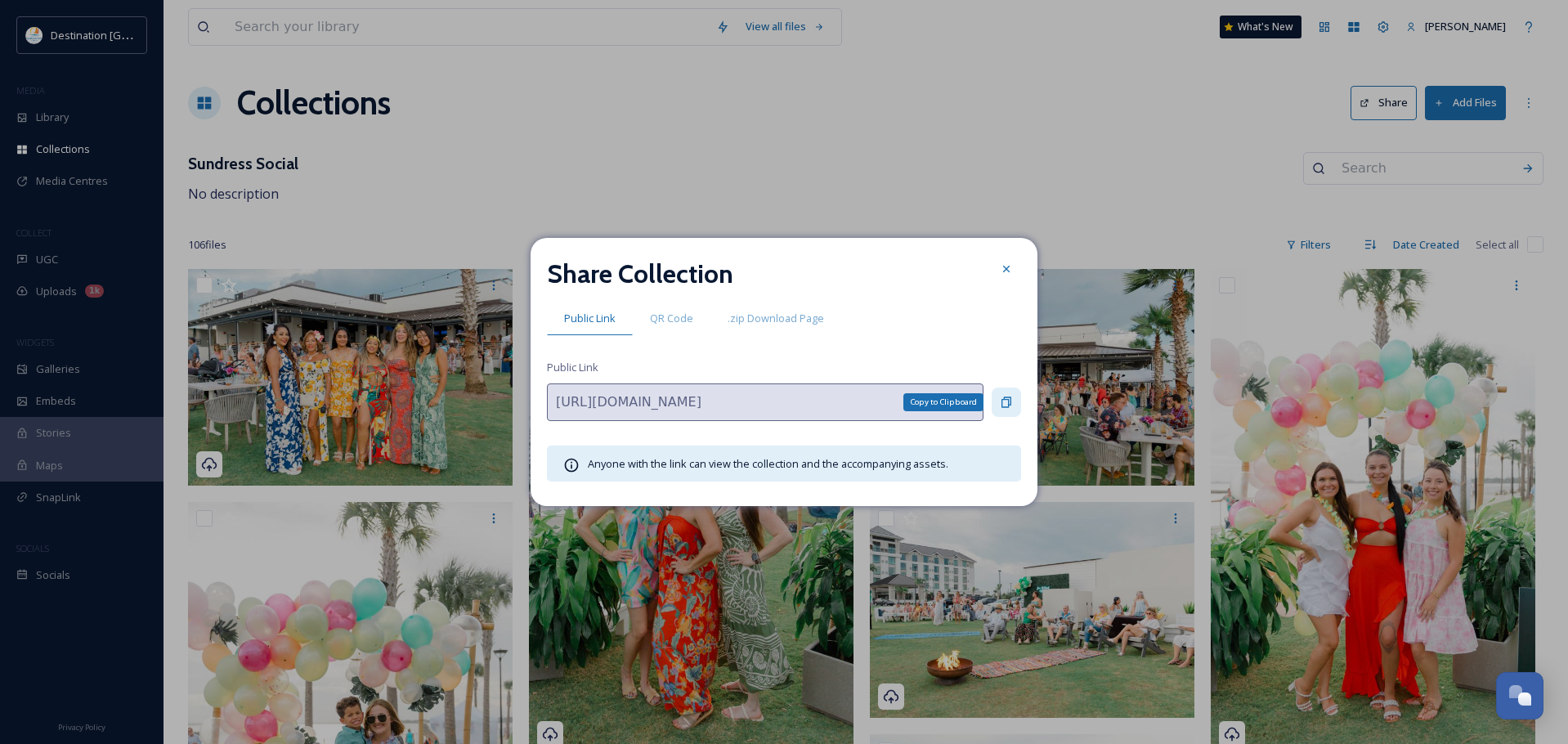
click at [1011, 402] on icon at bounding box center [1007, 402] width 10 height 11
